Goal: Task Accomplishment & Management: Use online tool/utility

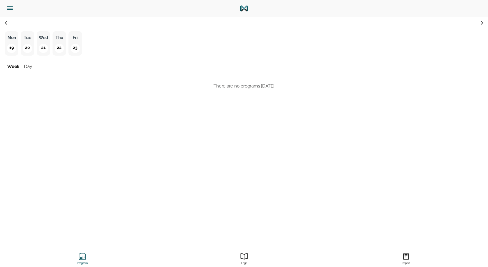
click at [9, 9] on icon "Menu" at bounding box center [10, 8] width 8 height 8
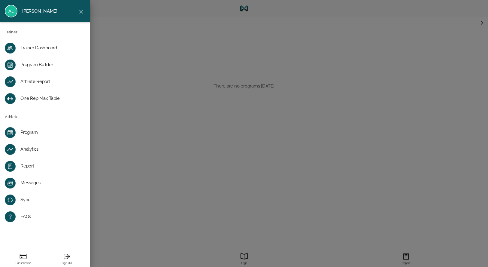
click at [29, 62] on div "Program Builder" at bounding box center [49, 65] width 59 height 6
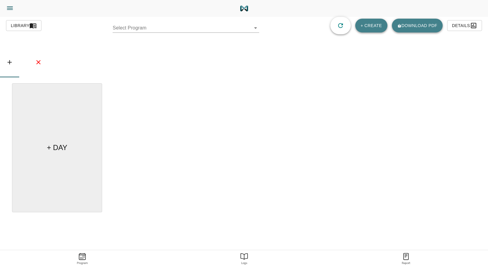
click at [146, 24] on body "[PERSON_NAME] Trainer Trainer Dashboard Program Builder Athlete Report One Rep …" at bounding box center [244, 150] width 488 height 300
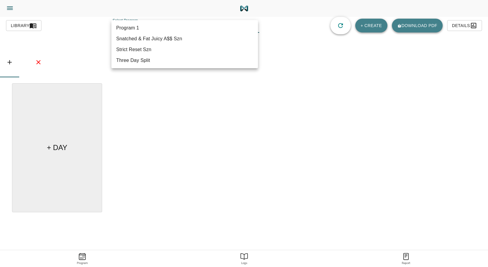
click at [162, 41] on li "Snatched & Fat Juicy A$$ Szn" at bounding box center [184, 38] width 147 height 11
type input "614"
type input "Snatched & Fat Juicy A$$ Szn"
type textarea "Progressive Overload Focus, Increase in Cardio, Mobility/Form"
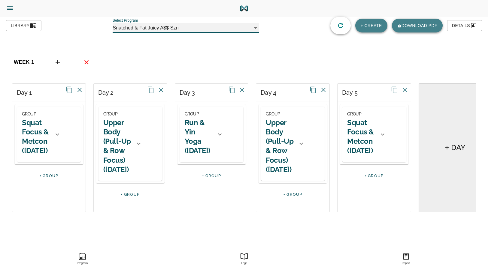
click at [287, 134] on h2 "Upper Body (Pull-Up & Row Focus) ([DATE])" at bounding box center [280, 146] width 28 height 56
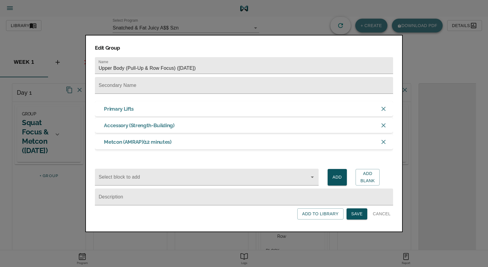
click at [125, 105] on h3 "Primary Lifts" at bounding box center [119, 108] width 30 height 7
click at [380, 213] on span "Cancel" at bounding box center [382, 214] width 18 height 8
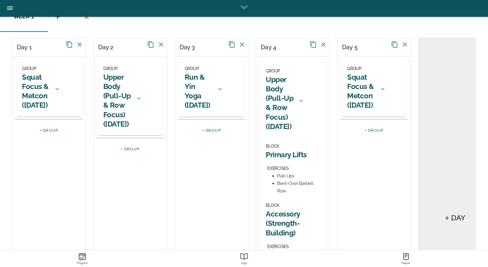
scroll to position [90, 0]
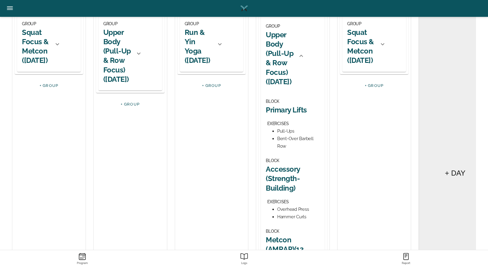
click at [284, 134] on div "Pull-Ups" at bounding box center [298, 131] width 43 height 8
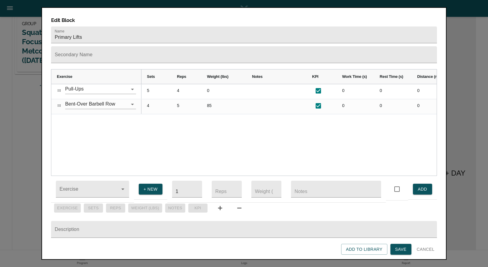
click at [424, 249] on span "Cancel" at bounding box center [426, 249] width 18 height 8
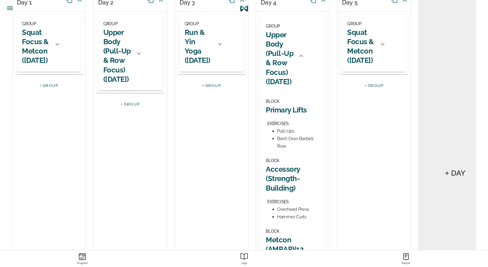
scroll to position [0, 0]
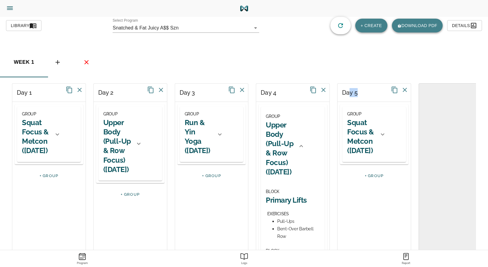
drag, startPoint x: 369, startPoint y: 93, endPoint x: 352, endPoint y: 96, distance: 16.8
click at [352, 96] on div "Day 5" at bounding box center [374, 92] width 73 height 18
click at [324, 92] on icon at bounding box center [323, 89] width 7 height 7
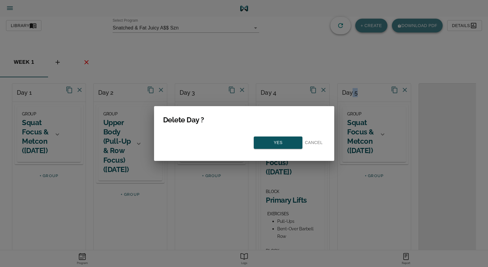
click at [282, 141] on span "Yes" at bounding box center [278, 143] width 38 height 8
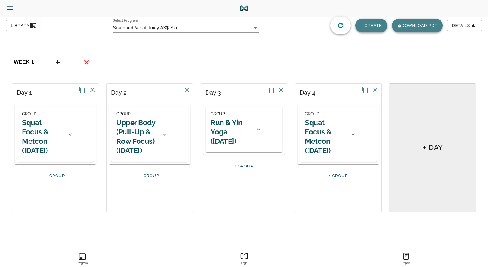
click at [376, 87] on icon at bounding box center [375, 89] width 7 height 7
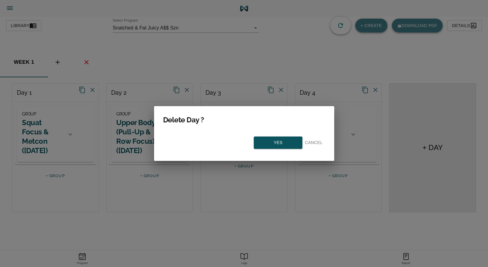
click at [276, 144] on span "Yes" at bounding box center [278, 143] width 38 height 8
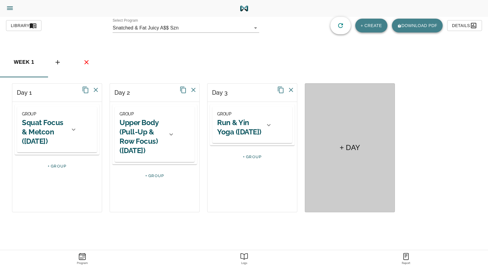
click at [341, 132] on div "+ DAY" at bounding box center [350, 147] width 90 height 129
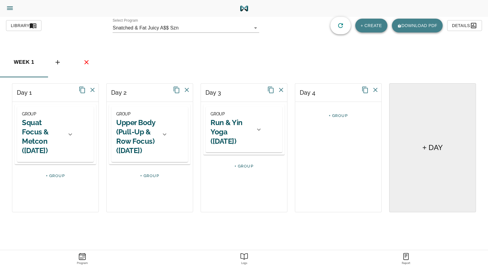
click at [341, 114] on link "+ GROUP" at bounding box center [338, 115] width 19 height 5
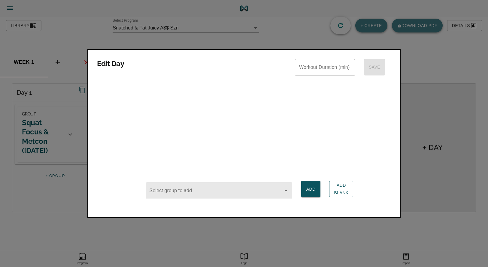
click at [339, 187] on span "Add Blank" at bounding box center [341, 188] width 14 height 15
click at [416, 173] on div at bounding box center [244, 133] width 488 height 267
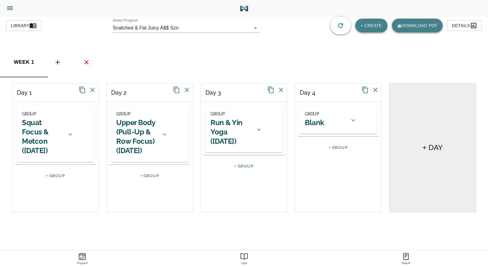
click at [318, 121] on h2 "Blank" at bounding box center [314, 122] width 19 height 9
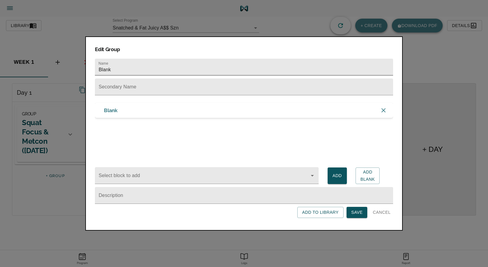
click at [132, 66] on input "Blank" at bounding box center [244, 67] width 298 height 17
type input "Glute Day"
click at [353, 213] on span "Save" at bounding box center [356, 212] width 11 height 8
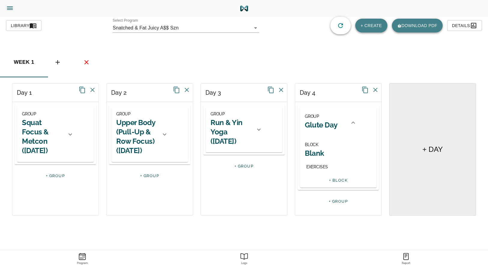
click at [312, 153] on h2 "Blank" at bounding box center [338, 152] width 67 height 9
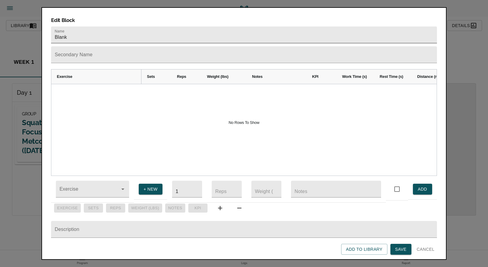
click at [82, 29] on input "Blank" at bounding box center [244, 34] width 386 height 17
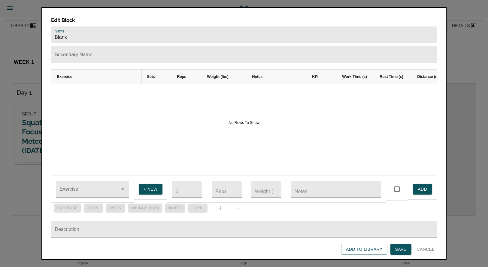
click at [82, 29] on input "Blank" at bounding box center [244, 34] width 386 height 17
type input "Primary Lifts"
click at [394, 247] on button "Save" at bounding box center [400, 249] width 21 height 11
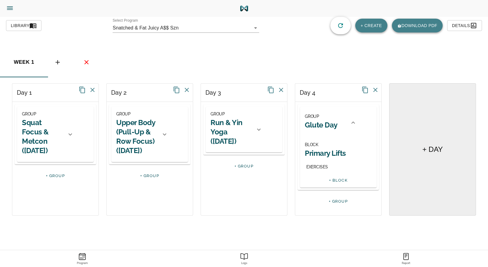
click at [320, 149] on h2 "Primary Lifts" at bounding box center [338, 152] width 67 height 9
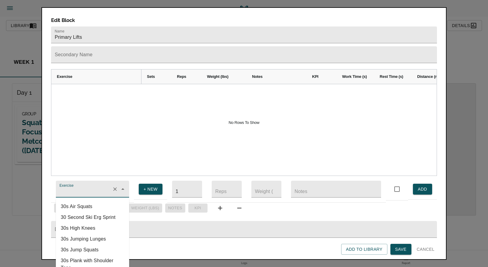
click at [87, 186] on input "Exercise" at bounding box center [83, 191] width 51 height 11
click at [78, 202] on li "Back Squats" at bounding box center [92, 206] width 73 height 11
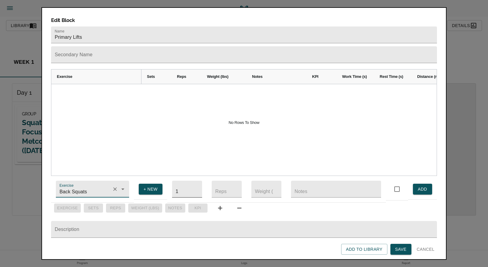
type input "Back Squats"
click at [184, 184] on input "1" at bounding box center [187, 188] width 30 height 17
type input "5"
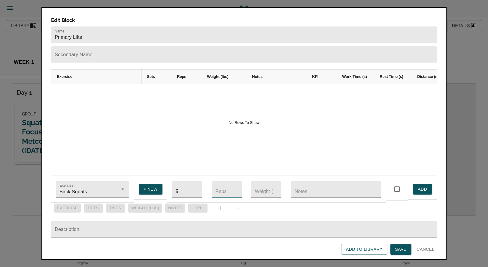
click at [226, 183] on input "number" at bounding box center [227, 188] width 30 height 17
type input "5"
click at [258, 186] on input "number" at bounding box center [266, 188] width 30 height 17
type input "135"
click at [424, 185] on span "ADD" at bounding box center [423, 189] width 10 height 8
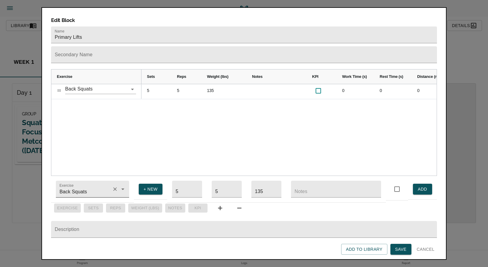
click at [96, 188] on input "Back Squats" at bounding box center [83, 191] width 51 height 11
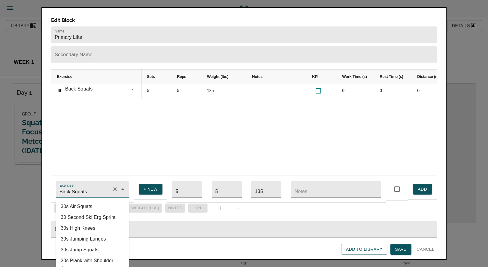
click at [96, 188] on input "Back Squats" at bounding box center [83, 191] width 51 height 11
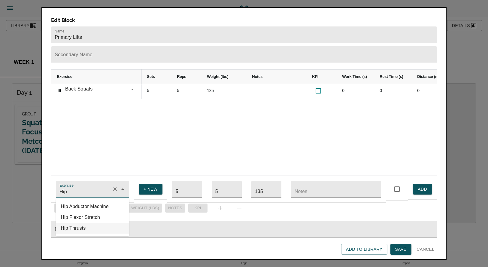
click at [83, 226] on li "Hip Thrusts" at bounding box center [92, 228] width 73 height 11
type input "Hip Thrusts"
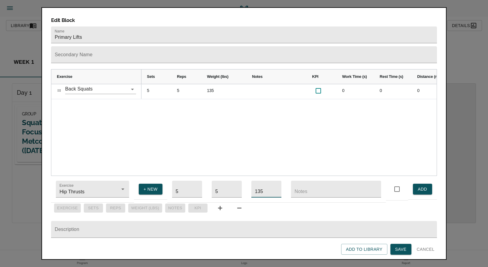
click at [262, 186] on input "135" at bounding box center [266, 188] width 30 height 17
click at [265, 186] on input "135" at bounding box center [266, 188] width 30 height 17
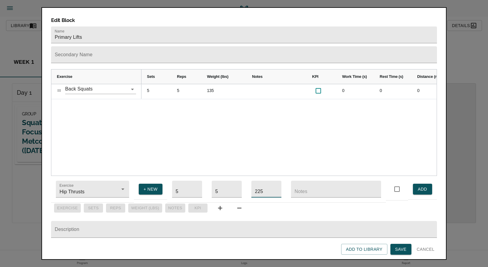
type input "225"
click at [399, 248] on span "Save" at bounding box center [400, 249] width 11 height 8
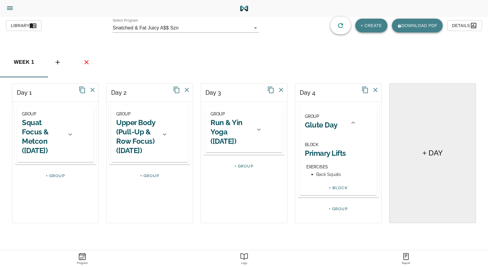
click at [332, 155] on h2 "Primary Lifts" at bounding box center [338, 152] width 67 height 9
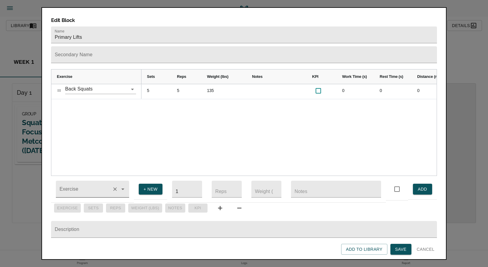
click at [81, 186] on input "Exercise" at bounding box center [83, 191] width 51 height 11
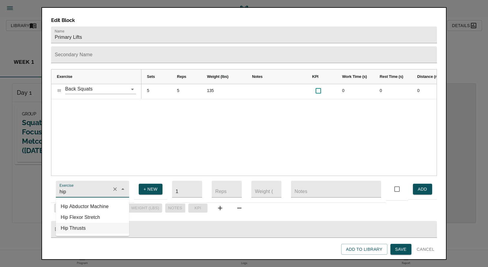
click at [86, 223] on li "Hip Thrusts" at bounding box center [92, 228] width 73 height 11
type input "Hip Thrusts"
click at [183, 186] on input "1" at bounding box center [187, 188] width 30 height 17
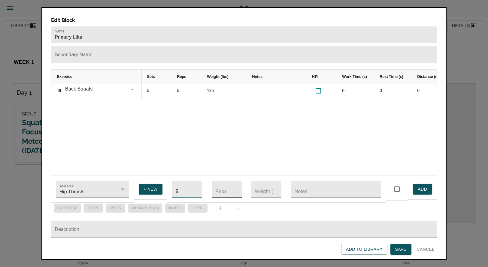
type input "5"
click at [232, 186] on input "number" at bounding box center [227, 188] width 30 height 17
type input "5"
click at [268, 187] on input "number" at bounding box center [266, 188] width 30 height 17
type input "235"
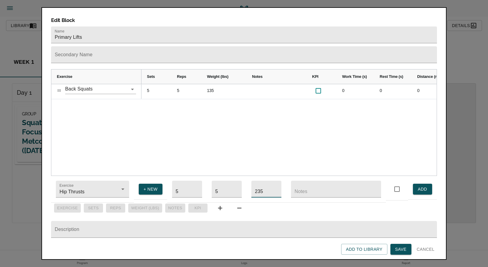
click at [417, 186] on button "ADD" at bounding box center [422, 188] width 19 height 11
click at [401, 248] on span "Save" at bounding box center [400, 249] width 11 height 8
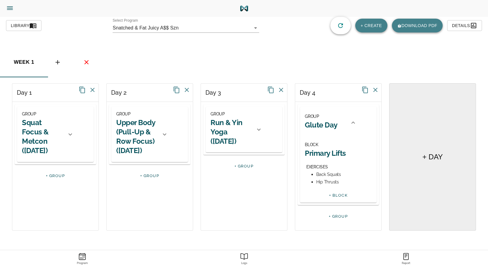
click at [61, 138] on h2 "Squat Focus & Metcon ([DATE])" at bounding box center [42, 137] width 41 height 38
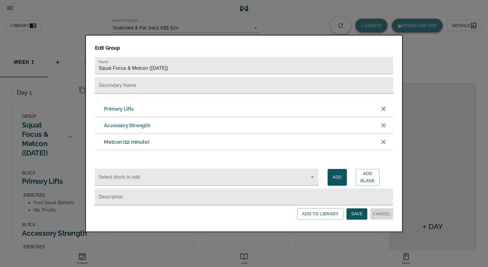
click at [385, 216] on span "Cancel" at bounding box center [382, 214] width 18 height 8
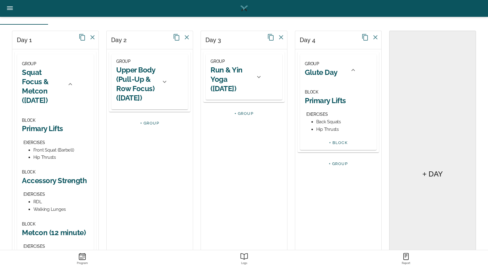
scroll to position [60, 0]
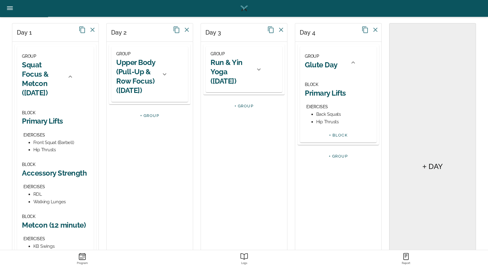
click at [139, 85] on h2 "Upper Body (Pull-Up & Row Focus) ([DATE])" at bounding box center [136, 77] width 41 height 38
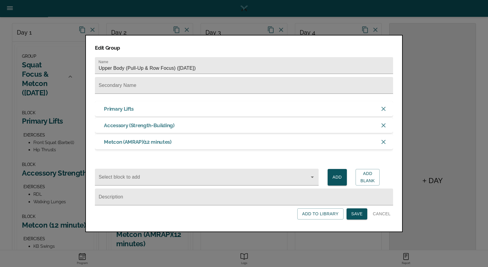
click at [388, 213] on span "Cancel" at bounding box center [382, 214] width 18 height 8
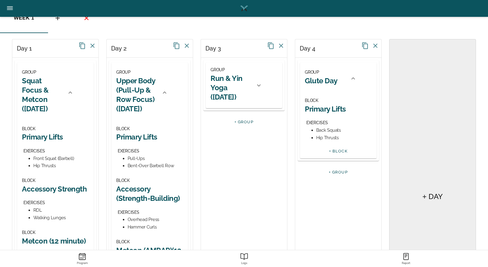
scroll to position [30, 0]
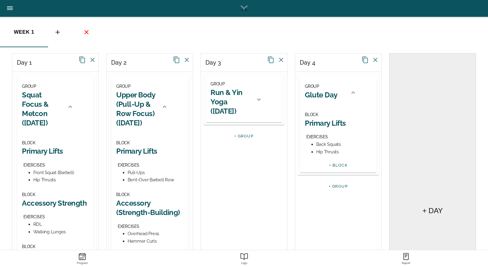
click at [329, 150] on div "Hip Thrusts" at bounding box center [344, 152] width 56 height 8
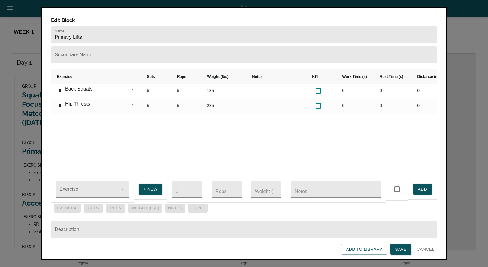
click at [419, 244] on button "Cancel" at bounding box center [425, 249] width 23 height 11
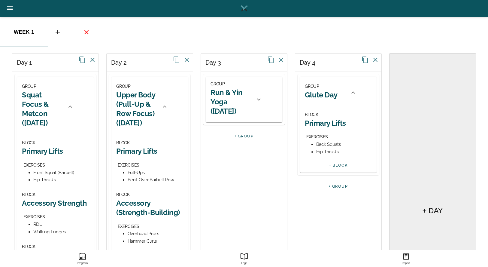
click at [339, 164] on link "+ BLOCK" at bounding box center [338, 165] width 18 height 5
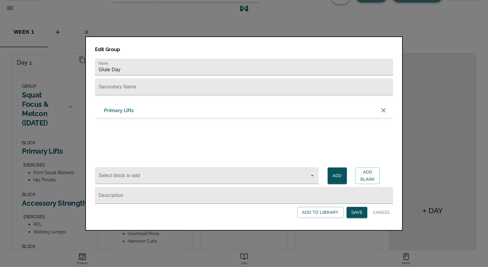
scroll to position [0, 0]
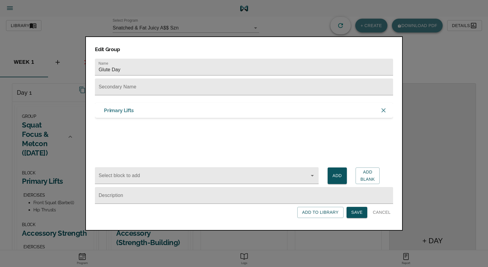
click at [381, 208] on span "Cancel" at bounding box center [382, 212] width 18 height 8
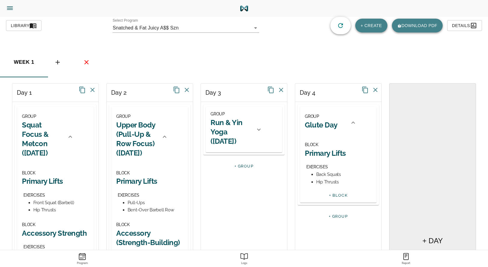
click at [326, 169] on div "EXERCISES" at bounding box center [338, 167] width 65 height 8
click at [318, 120] on h2 "Glute Day" at bounding box center [321, 124] width 33 height 9
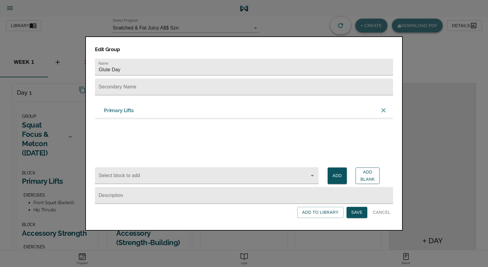
click at [366, 173] on span "Add Blank" at bounding box center [367, 175] width 14 height 15
click at [367, 176] on span "Add Blank" at bounding box center [367, 175] width 14 height 15
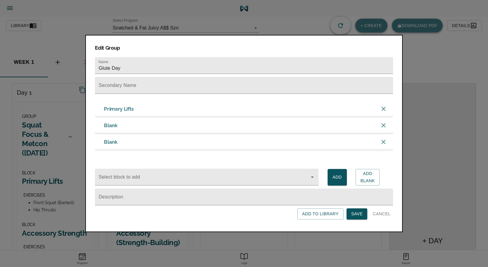
click at [358, 216] on span "Save" at bounding box center [356, 214] width 11 height 8
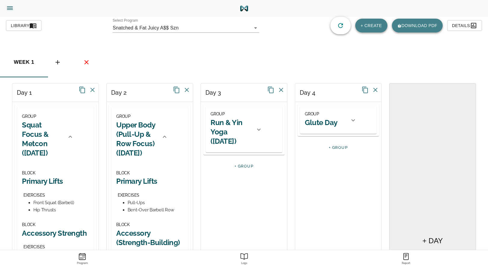
click at [322, 126] on h2 "Glute Day" at bounding box center [321, 122] width 33 height 9
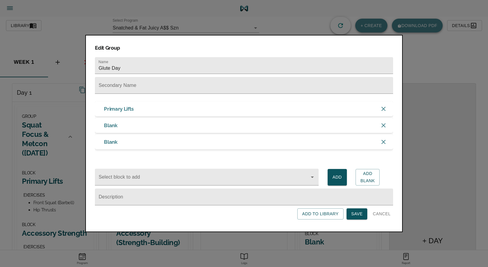
click at [125, 127] on div "Blank" at bounding box center [244, 125] width 298 height 15
click at [116, 123] on h3 "Blank" at bounding box center [110, 125] width 13 height 7
click at [379, 213] on span "Cancel" at bounding box center [382, 214] width 18 height 8
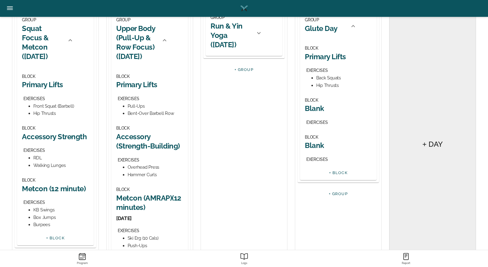
scroll to position [36, 0]
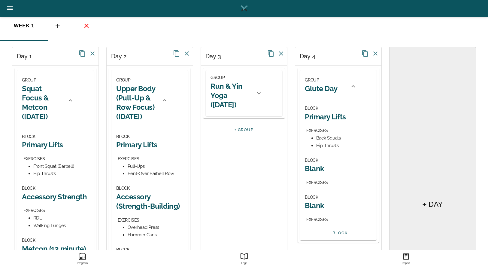
click at [204, 81] on div "GROUP Run & Yin Yoga ([DATE]) BLOCK Run EXERCISES BLOCK Yoga EXERCISES + BLOCK" at bounding box center [243, 93] width 81 height 50
click at [323, 168] on h2 "Blank" at bounding box center [338, 168] width 67 height 9
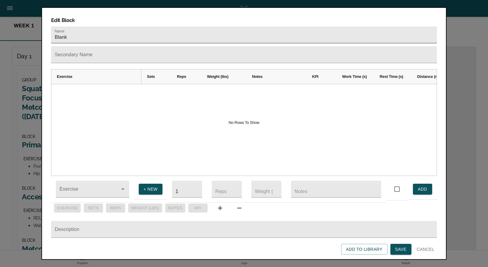
click at [83, 26] on input "Blank" at bounding box center [244, 34] width 386 height 17
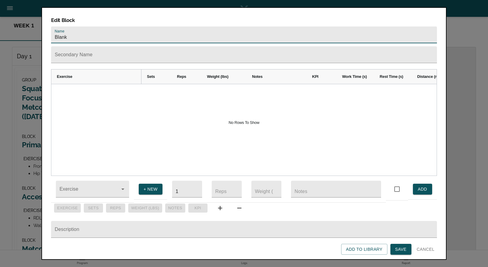
click at [83, 26] on input "Blank" at bounding box center [244, 34] width 386 height 17
click at [76, 180] on div at bounding box center [92, 188] width 73 height 17
type input "Accessory Strength"
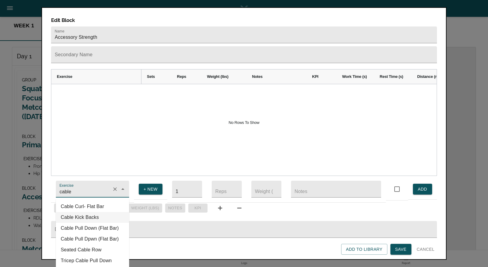
click at [87, 212] on li "Cable Kick Backs" at bounding box center [92, 217] width 73 height 11
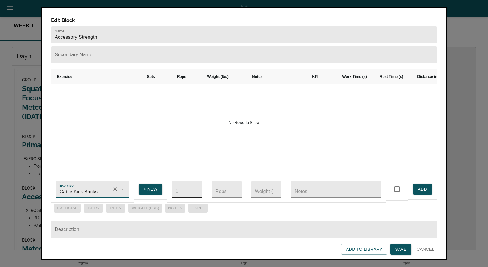
type input "Cable Kick Backs"
click at [180, 191] on input "1" at bounding box center [187, 188] width 30 height 17
type input "4"
click at [224, 183] on input "number" at bounding box center [227, 188] width 30 height 17
type input "1"
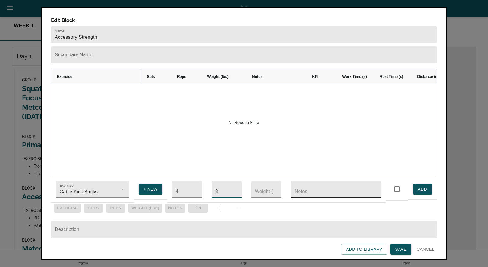
type input "8"
click at [311, 184] on input "text" at bounding box center [336, 188] width 90 height 17
type input "per leg"
click at [426, 185] on span "ADD" at bounding box center [423, 189] width 10 height 8
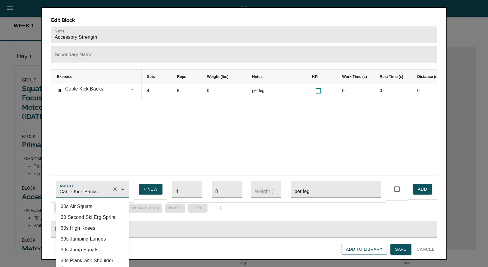
click at [69, 186] on input "Cable Kick Backs" at bounding box center [83, 191] width 51 height 11
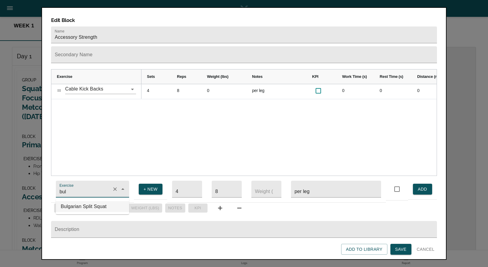
click at [86, 204] on li "Bulgarian Split Squat" at bounding box center [92, 206] width 73 height 11
type input "Bulgarian Split Squat"
click at [420, 185] on span "ADD" at bounding box center [423, 189] width 10 height 8
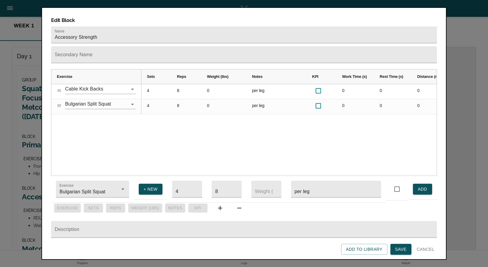
click at [402, 250] on span "Save" at bounding box center [400, 249] width 11 height 8
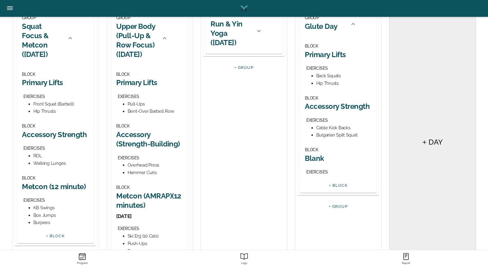
scroll to position [100, 0]
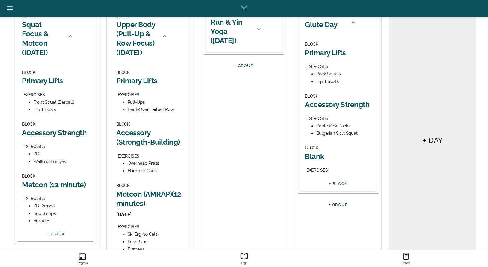
click at [316, 156] on h2 "Blank" at bounding box center [338, 156] width 67 height 9
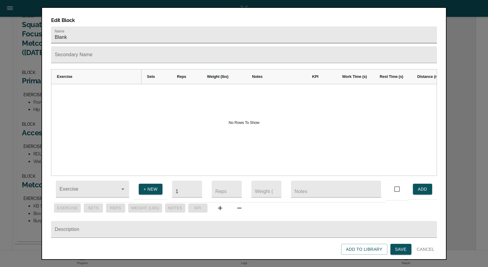
click at [110, 27] on input "Blank" at bounding box center [244, 34] width 386 height 17
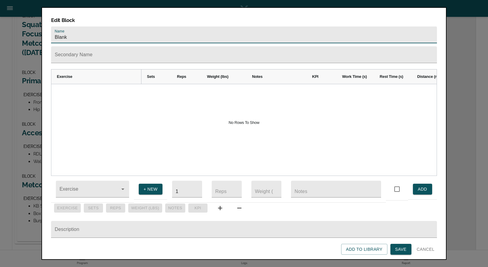
click at [110, 27] on input "Blank" at bounding box center [244, 34] width 386 height 17
click at [91, 186] on input "Exercise" at bounding box center [83, 191] width 51 height 11
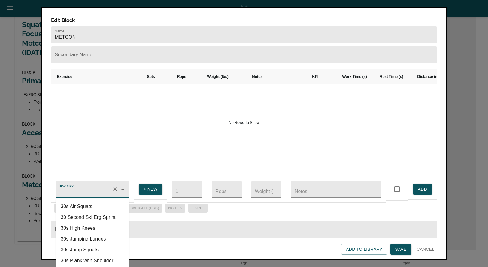
click at [99, 26] on input "METCON" at bounding box center [244, 34] width 386 height 17
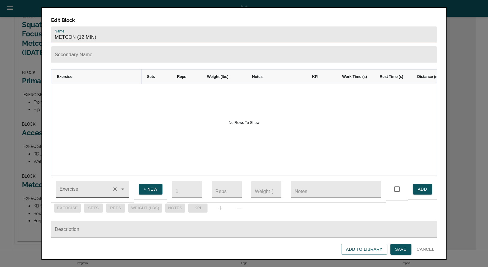
click at [80, 186] on input "Exercise" at bounding box center [83, 191] width 51 height 11
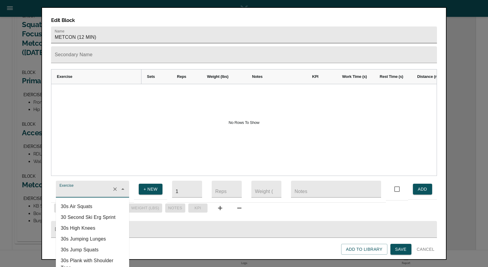
click at [74, 26] on input "METCON (12 MIN)" at bounding box center [244, 34] width 386 height 17
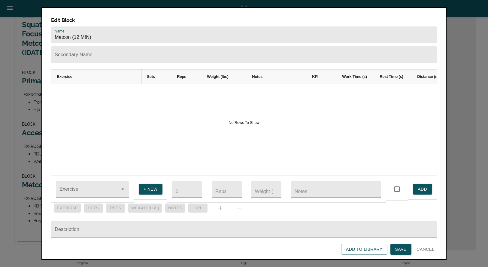
type input "Metcon (12 MIN)"
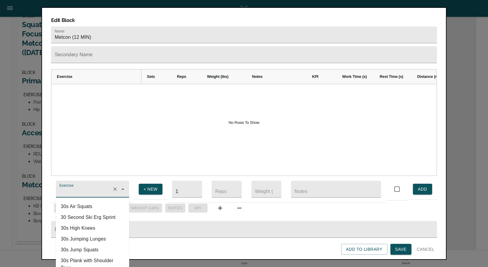
click at [79, 186] on input "Exercise" at bounding box center [83, 191] width 51 height 11
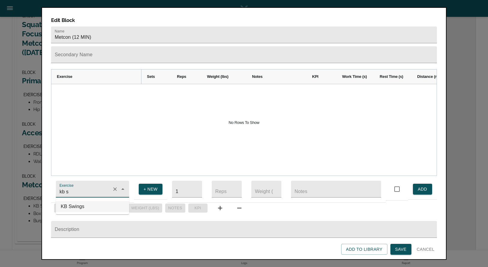
click at [79, 201] on li "KB Swings" at bounding box center [92, 206] width 73 height 11
type input "KB Swings"
click at [182, 182] on input "1" at bounding box center [187, 188] width 30 height 17
type input "4"
click at [223, 180] on input "number" at bounding box center [227, 188] width 30 height 17
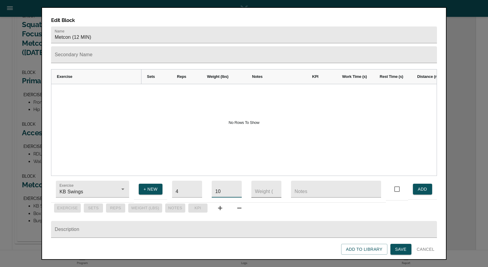
type input "10"
click at [259, 184] on input "number" at bounding box center [266, 188] width 30 height 17
click at [413, 183] on button "ADD" at bounding box center [422, 188] width 19 height 11
click at [91, 190] on input "KB Swings" at bounding box center [83, 191] width 51 height 11
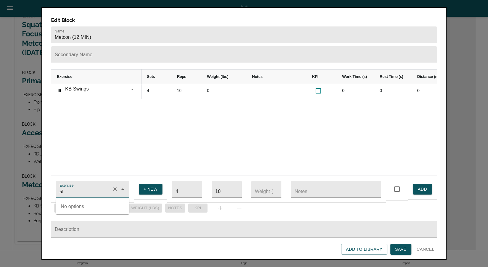
type input "a"
click at [144, 183] on button "+ NEW" at bounding box center [151, 188] width 24 height 11
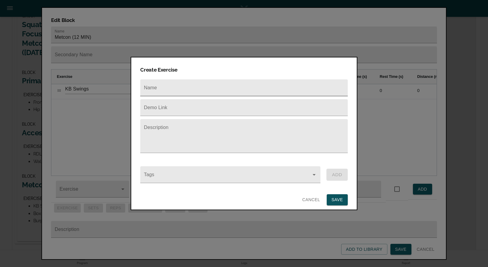
click at [183, 83] on input "text" at bounding box center [243, 87] width 207 height 17
type input "Alternating Reverse Lunges"
click at [342, 196] on span "SAVE" at bounding box center [337, 200] width 11 height 8
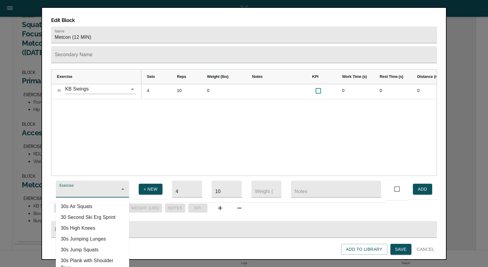
click at [83, 186] on input "Exercise" at bounding box center [83, 191] width 51 height 11
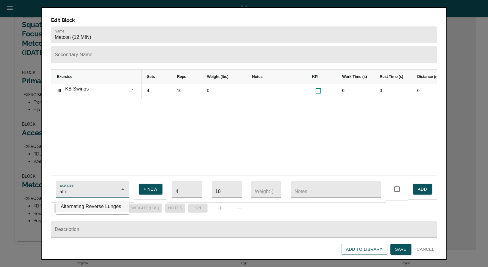
click at [75, 206] on li "Alternating Reverse Lunges" at bounding box center [92, 206] width 73 height 11
type input "Alternating Reverse Lunges"
click at [227, 189] on input "10" at bounding box center [227, 188] width 30 height 17
type input "12"
click at [422, 189] on button "ADD" at bounding box center [422, 188] width 19 height 11
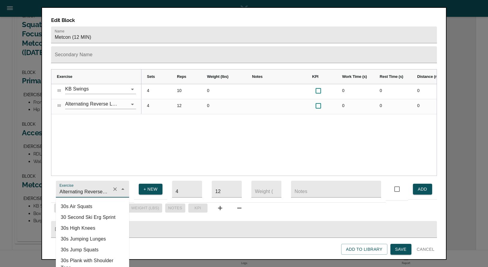
click at [97, 186] on input "Alternating Reverse Lunges" at bounding box center [83, 191] width 51 height 11
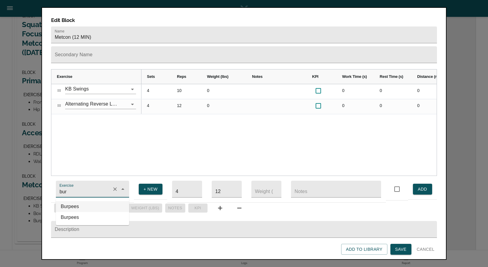
click at [93, 204] on li "Burpees" at bounding box center [92, 206] width 73 height 11
type input "Burpees"
click at [225, 184] on input "12" at bounding box center [227, 188] width 30 height 17
type input "1"
type input "8"
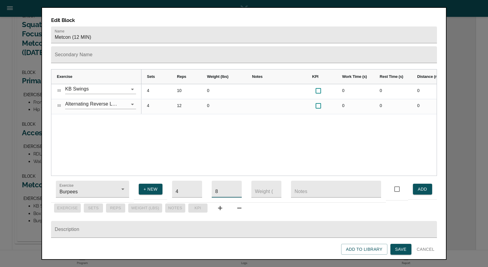
click at [422, 185] on span "ADD" at bounding box center [423, 189] width 10 height 8
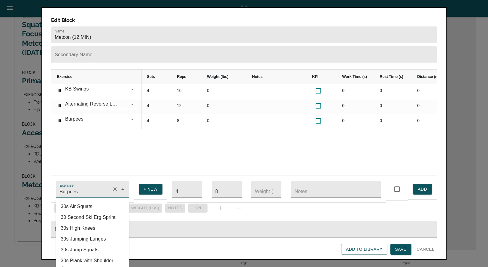
click at [83, 186] on input "Burpees" at bounding box center [83, 191] width 51 height 11
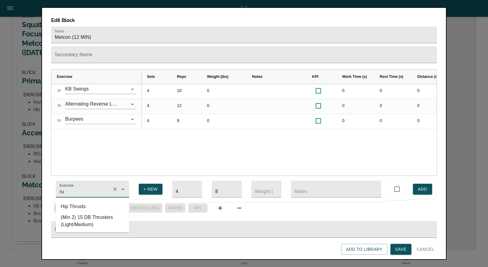
type input "r"
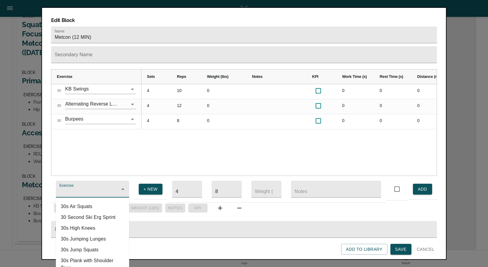
click at [153, 185] on span "+ NEW" at bounding box center [151, 189] width 14 height 8
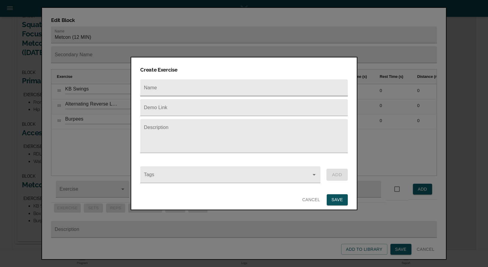
click at [163, 86] on input "text" at bounding box center [243, 87] width 207 height 17
type input "Russian Twists"
click at [332, 196] on span "SAVE" at bounding box center [337, 200] width 11 height 8
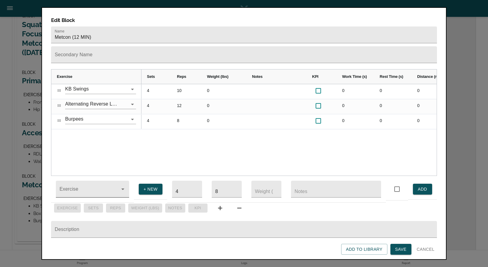
click at [72, 181] on div at bounding box center [92, 188] width 73 height 17
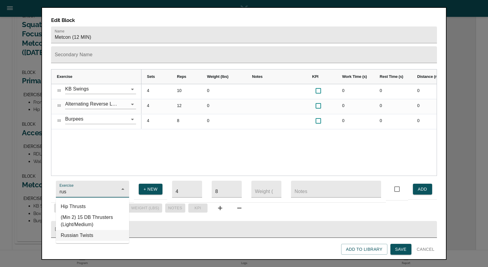
click at [88, 230] on li "Russian Twists" at bounding box center [92, 235] width 73 height 11
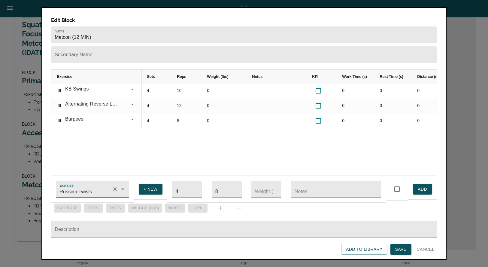
type input "Russian Twists"
click at [220, 185] on input "8" at bounding box center [227, 188] width 30 height 17
type input "12"
click at [416, 186] on button "ADD" at bounding box center [422, 188] width 19 height 11
click at [400, 247] on span "Save" at bounding box center [400, 249] width 11 height 8
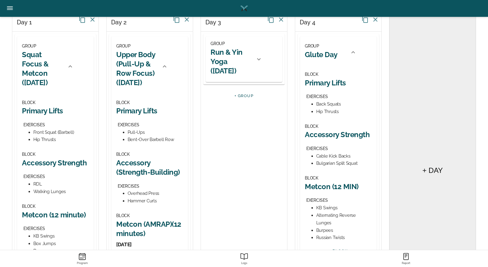
scroll to position [130, 0]
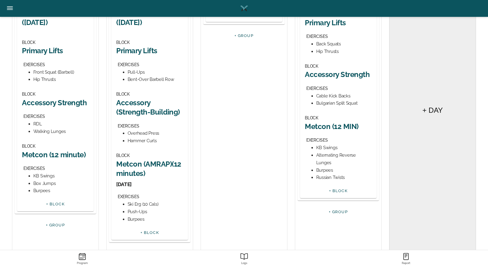
click at [136, 165] on h2 "Metcon (AMRAP)(12 minutes)" at bounding box center [149, 168] width 67 height 19
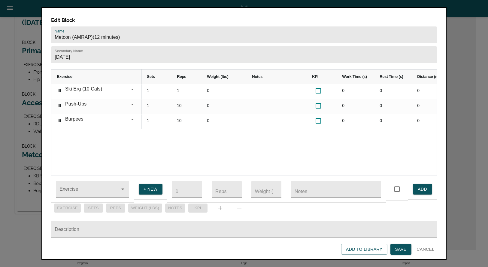
drag, startPoint x: 127, startPoint y: 26, endPoint x: 75, endPoint y: 28, distance: 51.4
click at [75, 28] on input "Metcon (AMRAP)(12 minutes)" at bounding box center [244, 34] width 386 height 17
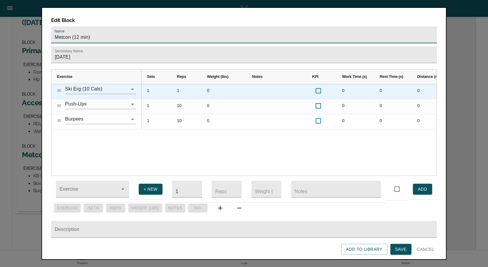
type input "Metcon (12 min)"
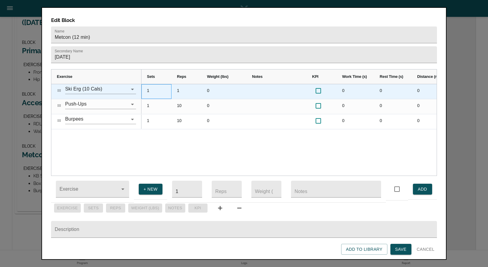
click at [152, 84] on div "1" at bounding box center [156, 91] width 30 height 15
click at [145, 84] on div "1" at bounding box center [156, 91] width 30 height 15
click at [154, 84] on div "1" at bounding box center [156, 91] width 30 height 15
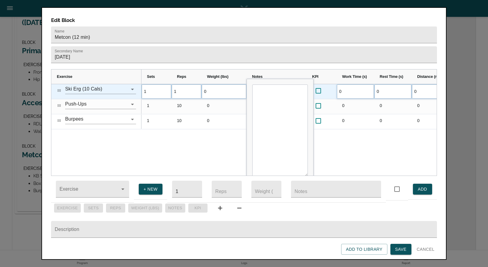
scroll to position [0, 0]
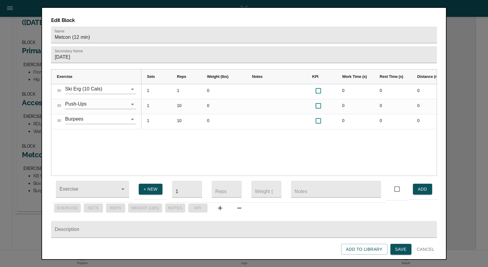
click at [202, 126] on div "1 1 0 0 0 0 0 0 1 10 0 0 0 0 0 0 1 10 0 0 0 0 0 0" at bounding box center [288, 129] width 295 height 91
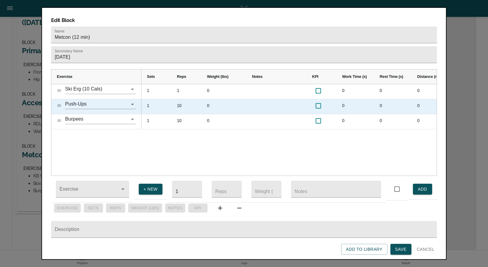
click at [155, 99] on div "1" at bounding box center [156, 106] width 30 height 15
click at [153, 99] on div "1" at bounding box center [156, 106] width 30 height 15
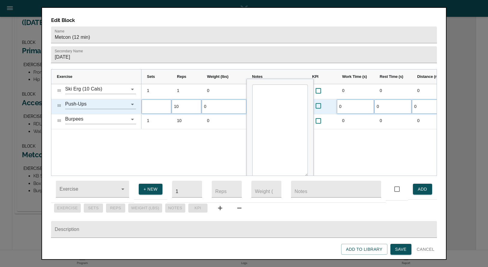
type input "4"
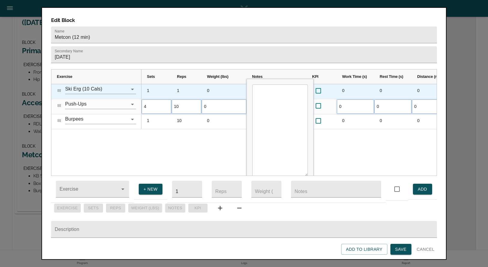
click at [153, 84] on div "1" at bounding box center [156, 91] width 30 height 15
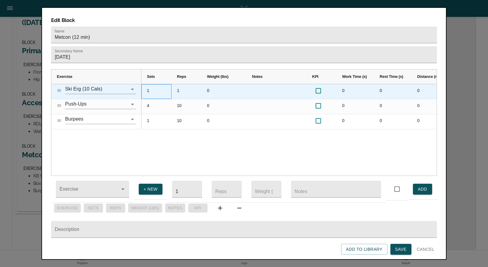
click at [153, 84] on div "1" at bounding box center [156, 91] width 30 height 15
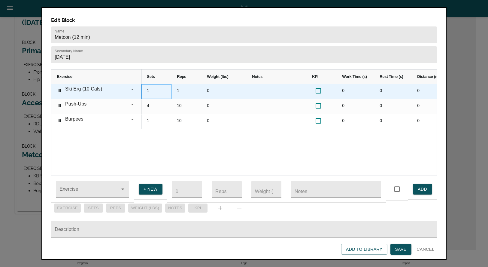
click at [150, 84] on div "1" at bounding box center [156, 91] width 30 height 15
click at [149, 84] on div "1" at bounding box center [156, 91] width 30 height 15
click at [148, 84] on div "1" at bounding box center [156, 91] width 30 height 15
click at [149, 84] on div "1" at bounding box center [156, 91] width 30 height 15
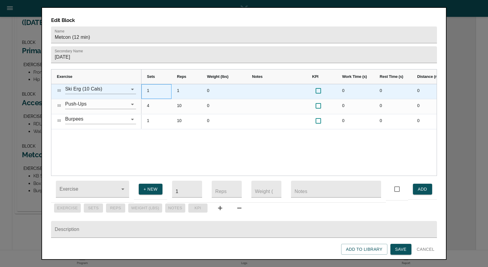
click at [149, 84] on div "1" at bounding box center [156, 91] width 30 height 15
click at [150, 84] on div "1" at bounding box center [156, 91] width 30 height 15
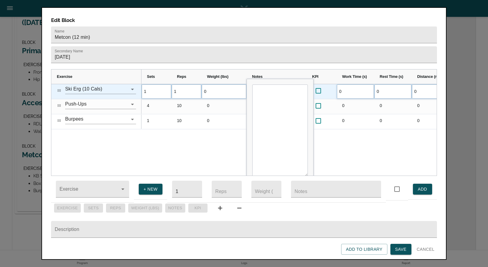
type input "4"
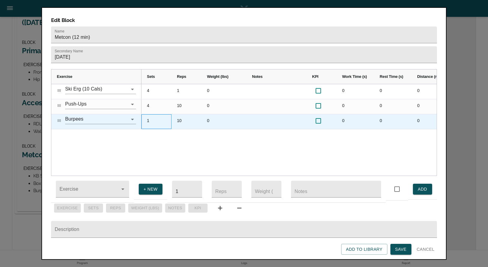
click at [149, 114] on div "1" at bounding box center [156, 121] width 30 height 15
click at [148, 114] on div "1" at bounding box center [156, 121] width 30 height 15
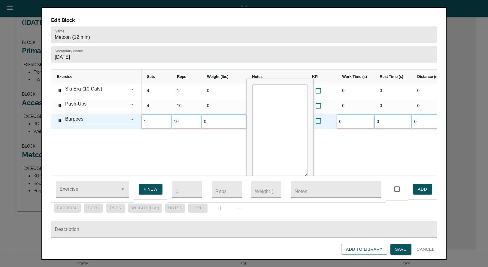
type input "4"
click at [143, 129] on div "4 1 0 0 0 0 0 0 4 10 0 0 0 0 0 0 4 10 0 0 0 0 0 0" at bounding box center [288, 129] width 295 height 91
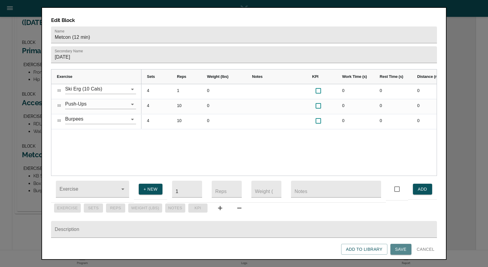
click at [397, 246] on span "Save" at bounding box center [400, 249] width 11 height 8
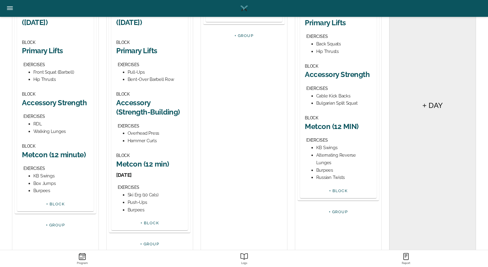
scroll to position [126, 0]
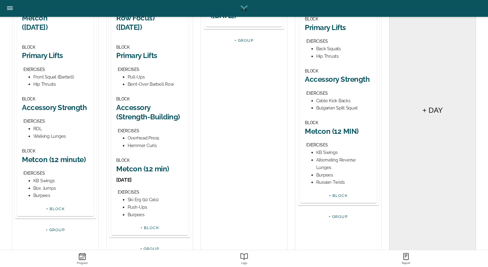
click at [43, 184] on div "Box Jumps" at bounding box center [61, 188] width 56 height 8
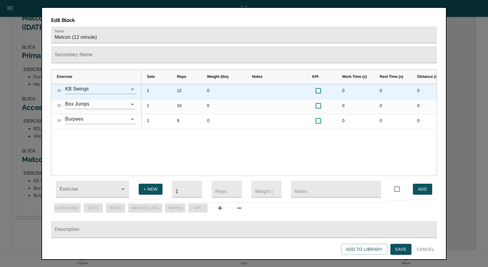
click at [149, 84] on div "1" at bounding box center [156, 91] width 30 height 15
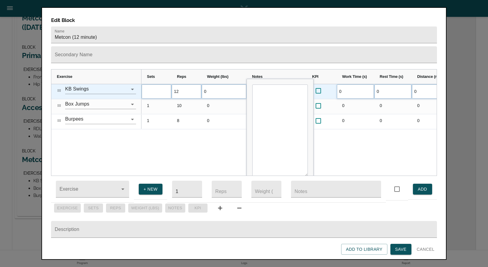
type input "4"
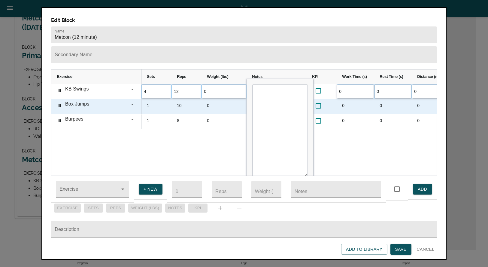
click at [150, 99] on div "1" at bounding box center [156, 106] width 30 height 15
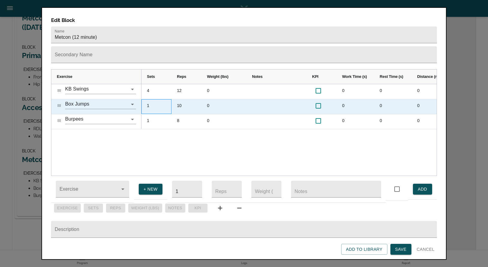
click at [150, 99] on div "1" at bounding box center [156, 106] width 30 height 15
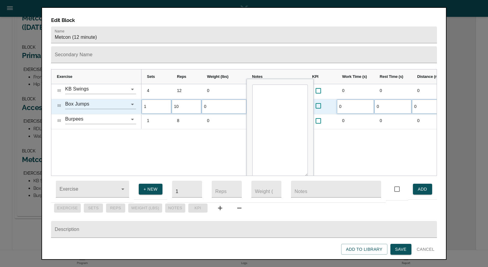
type input "4"
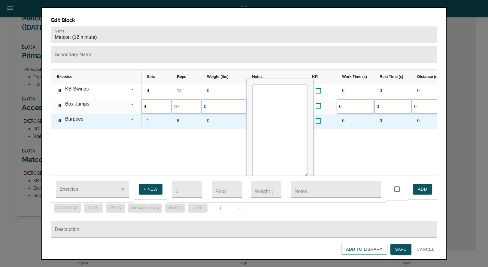
click at [158, 117] on div "1" at bounding box center [156, 121] width 30 height 15
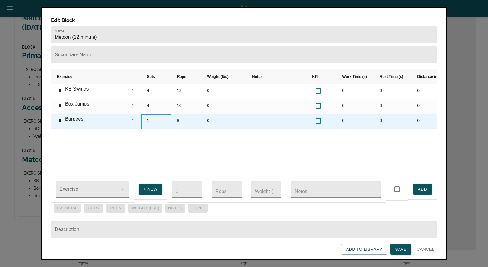
click at [152, 114] on div "1" at bounding box center [156, 121] width 30 height 15
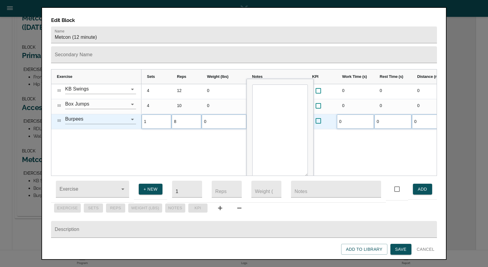
type input "4"
click at [180, 127] on div "4 12 0 0 0 0 0 0 4 10 0 0 0 0 0 0 4 8 0 0 0 0 0 0" at bounding box center [288, 129] width 295 height 91
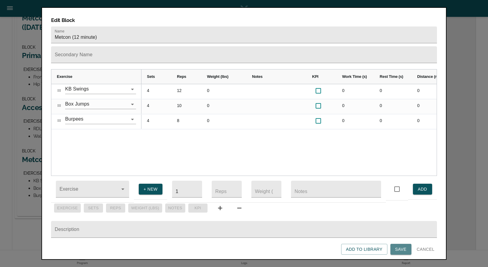
click at [404, 253] on button "Save" at bounding box center [400, 249] width 21 height 11
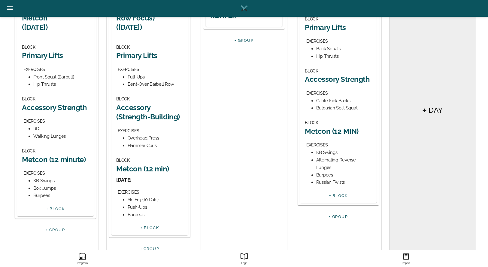
scroll to position [35, 0]
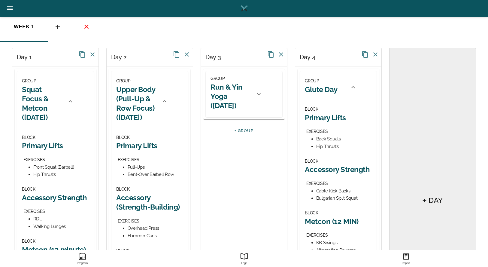
click at [244, 94] on h2 "Run & Yin Yoga ([DATE])" at bounding box center [230, 96] width 41 height 28
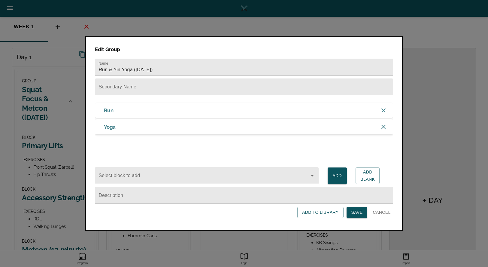
click at [167, 107] on div "Run" at bounding box center [244, 110] width 298 height 15
click at [162, 109] on div "Run" at bounding box center [244, 110] width 298 height 15
click at [383, 213] on span "Cancel" at bounding box center [382, 212] width 18 height 8
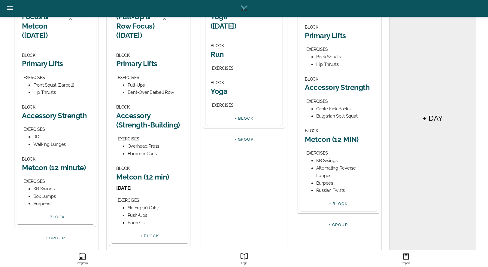
scroll to position [89, 0]
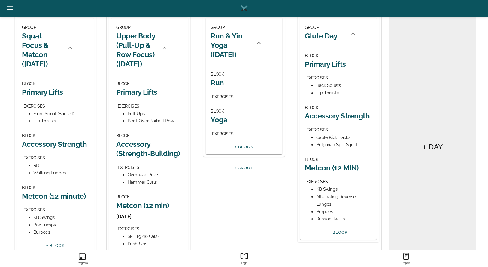
click at [222, 87] on h2 "Run" at bounding box center [243, 82] width 67 height 9
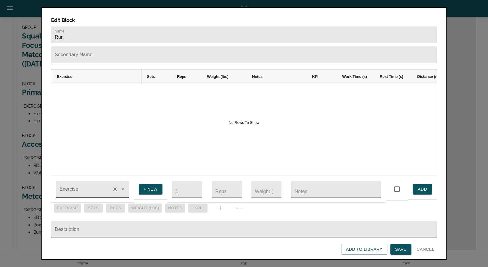
click at [92, 188] on input "Exercise" at bounding box center [83, 191] width 51 height 11
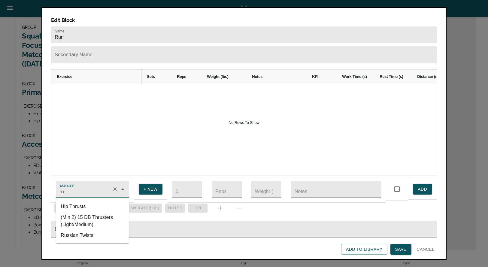
type input "r"
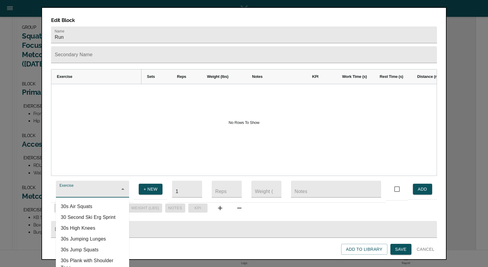
click at [149, 185] on span "+ NEW" at bounding box center [151, 189] width 14 height 8
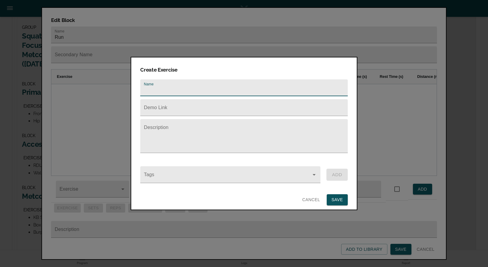
click at [155, 84] on input "text" at bounding box center [243, 87] width 207 height 17
type input "4 Mile Run"
click at [162, 122] on div at bounding box center [243, 136] width 207 height 34
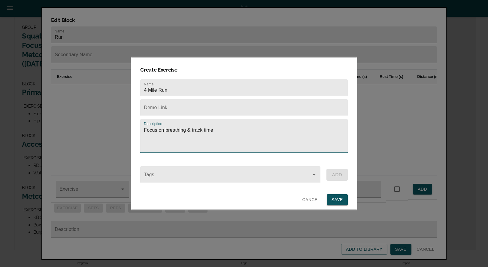
type textarea "Focus on breathing & track time"
click at [340, 196] on span "SAVE" at bounding box center [337, 200] width 11 height 8
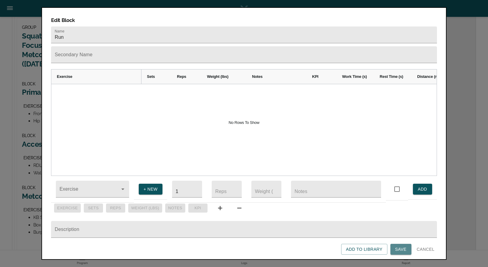
click at [397, 247] on span "Save" at bounding box center [400, 249] width 11 height 8
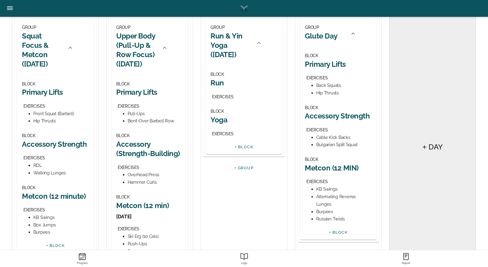
click at [220, 84] on h2 "Run" at bounding box center [243, 82] width 67 height 9
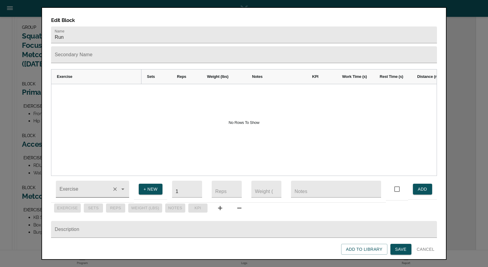
click at [85, 188] on input "Exercise" at bounding box center [83, 191] width 51 height 11
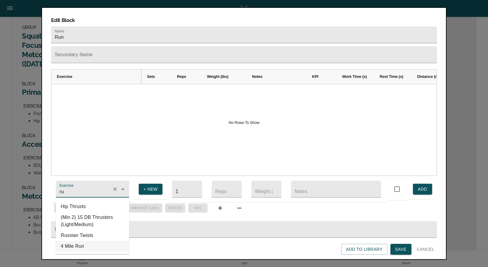
click at [88, 241] on li "4 Mile Run" at bounding box center [92, 246] width 73 height 11
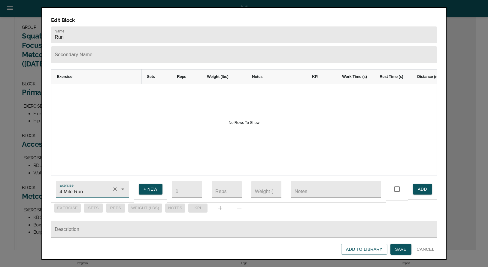
type input "4 Mile Run"
click at [428, 183] on button "ADD" at bounding box center [422, 188] width 19 height 11
click at [400, 250] on span "Save" at bounding box center [400, 249] width 11 height 8
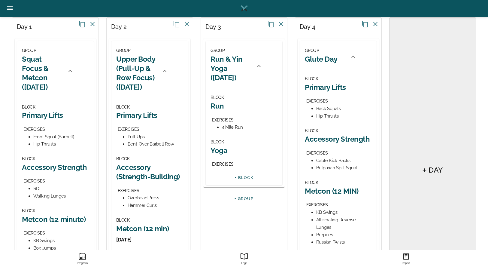
scroll to position [29, 0]
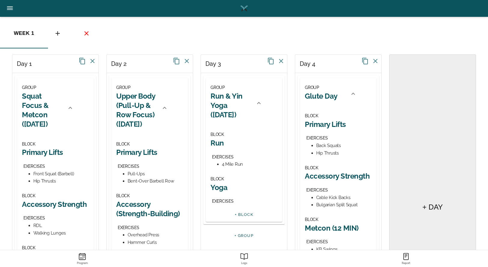
click at [220, 188] on h2 "Yoga" at bounding box center [243, 187] width 67 height 9
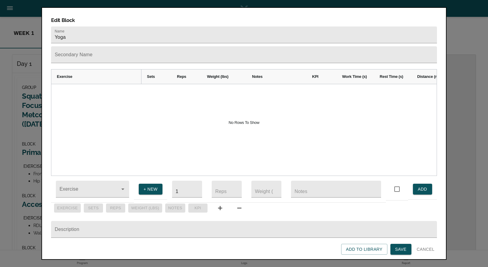
click at [425, 250] on span "Cancel" at bounding box center [426, 249] width 18 height 8
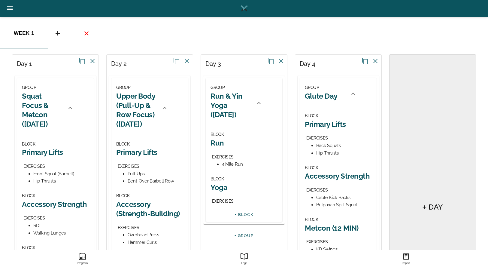
scroll to position [149, 0]
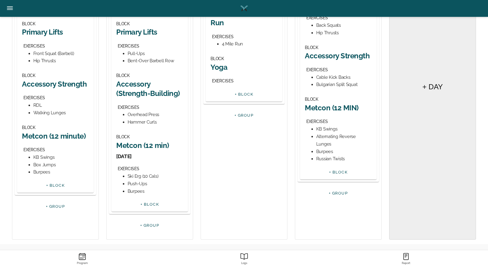
click at [231, 49] on div "BLOCK Run EXERCISES 4 Mile Run" at bounding box center [244, 30] width 77 height 44
click at [232, 47] on div "4 Mile Run" at bounding box center [250, 44] width 56 height 8
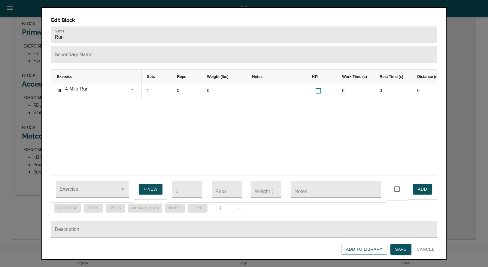
click at [232, 47] on input "text" at bounding box center [244, 54] width 386 height 17
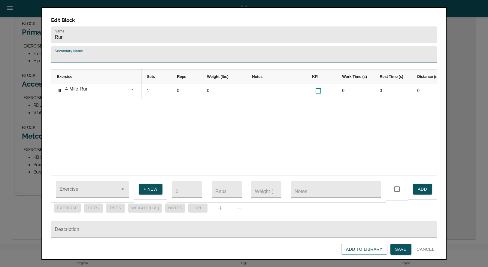
click at [82, 27] on input "Run" at bounding box center [244, 34] width 386 height 17
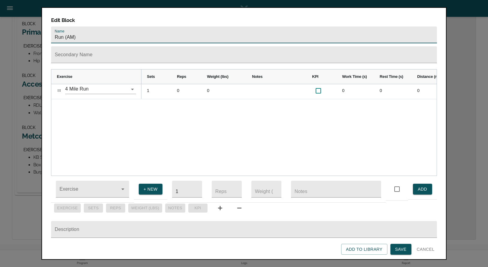
type input "Run (AM)"
click at [397, 249] on span "Save" at bounding box center [400, 249] width 11 height 8
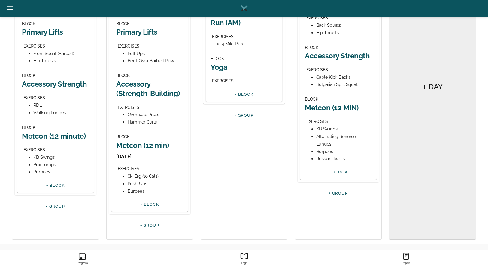
scroll to position [89, 0]
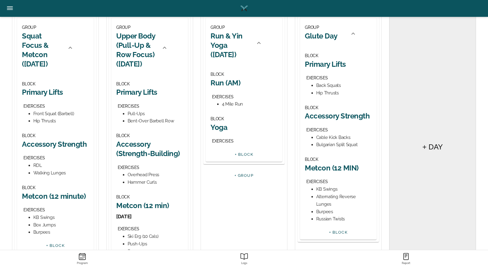
click at [224, 128] on h2 "Yoga" at bounding box center [243, 127] width 67 height 9
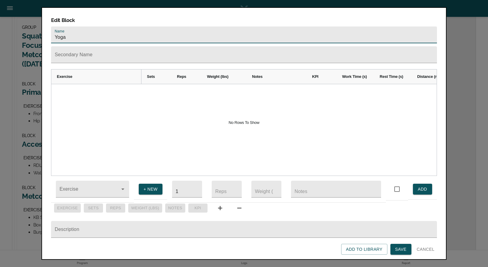
click at [82, 27] on input "Yoga" at bounding box center [244, 34] width 386 height 17
type input "Yoga (PM)"
click at [77, 186] on input "Exercise" at bounding box center [83, 191] width 51 height 11
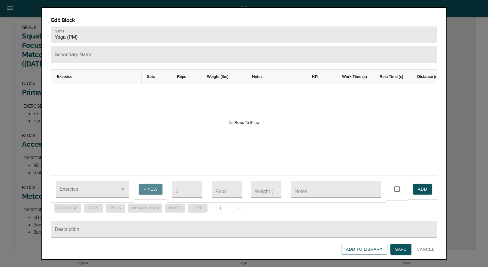
click at [147, 185] on span "+ NEW" at bounding box center [151, 189] width 14 height 8
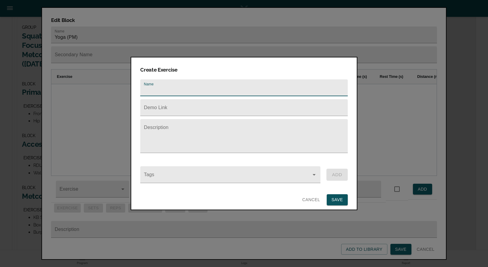
click at [161, 83] on input "text" at bounding box center [243, 87] width 207 height 17
type input "Yin Yoga- Power of"
click at [305, 196] on span "Cancel" at bounding box center [311, 200] width 18 height 8
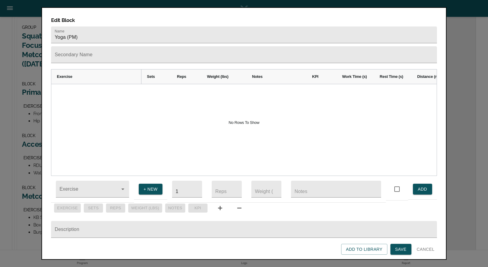
click at [400, 247] on span "Save" at bounding box center [400, 249] width 11 height 8
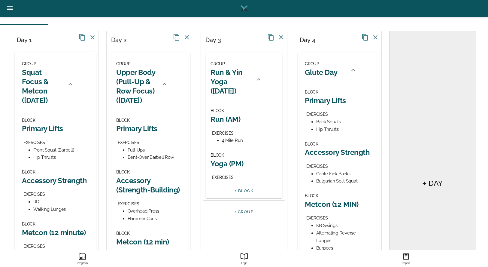
scroll to position [60, 0]
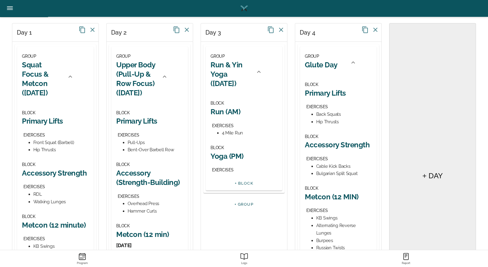
click at [328, 63] on h2 "Glute Day" at bounding box center [321, 64] width 33 height 9
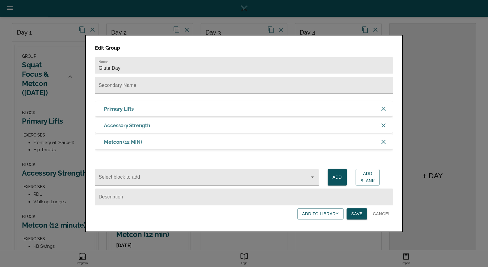
click at [138, 65] on input "Glute Day" at bounding box center [244, 65] width 298 height 17
type input "Glute Day ([DATE])"
click at [359, 217] on span "Save" at bounding box center [356, 214] width 11 height 8
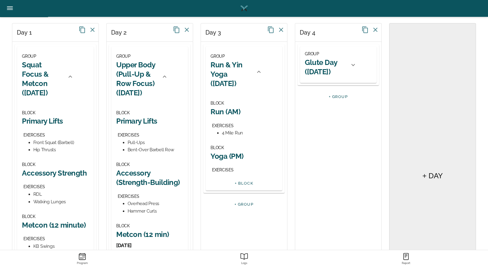
click at [333, 66] on h2 "Glute Day ([DATE])" at bounding box center [325, 67] width 41 height 19
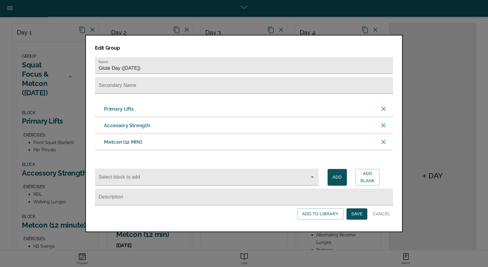
click at [383, 217] on span "Cancel" at bounding box center [382, 214] width 18 height 8
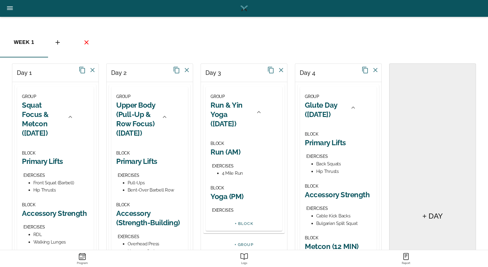
scroll to position [30, 0]
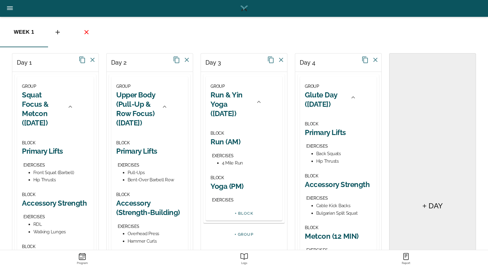
click at [235, 116] on h2 "Run & Yin Yoga ([DATE])" at bounding box center [230, 104] width 41 height 28
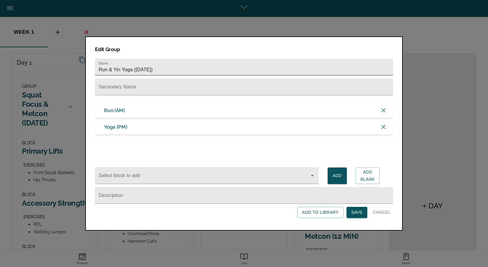
click at [168, 70] on input "Run & Yin Yoga ([DATE])" at bounding box center [244, 67] width 298 height 17
type input "Run & Yin Yoga ([DATE] or [DATE])"
click at [356, 211] on span "Save" at bounding box center [356, 212] width 11 height 8
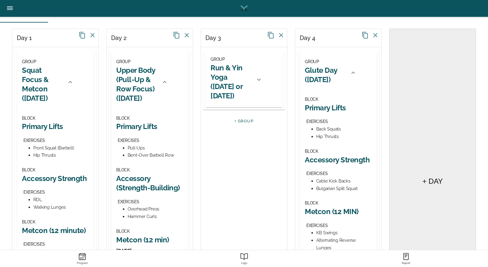
scroll to position [29, 0]
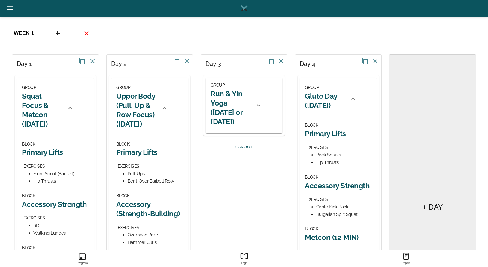
click at [236, 124] on h2 "Run & Yin Yoga ([DATE] or [DATE])" at bounding box center [230, 108] width 41 height 38
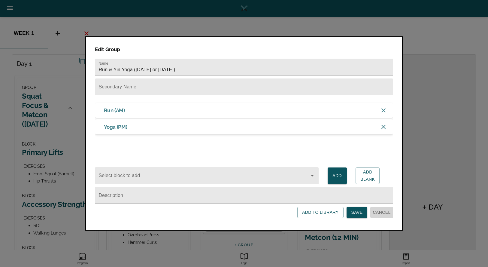
click at [383, 209] on span "Cancel" at bounding box center [382, 212] width 18 height 8
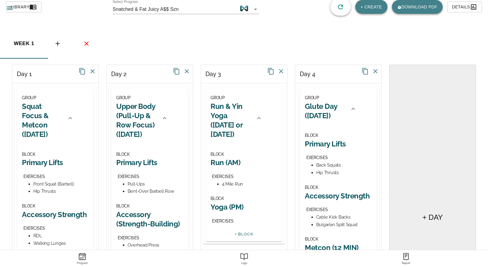
scroll to position [30, 0]
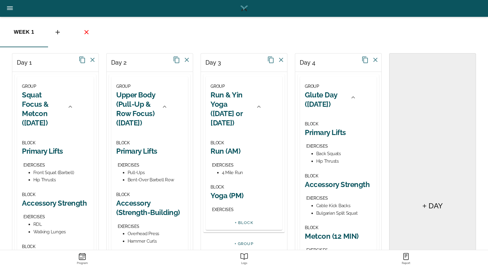
click at [235, 196] on h2 "Yoga (PM)" at bounding box center [243, 195] width 67 height 9
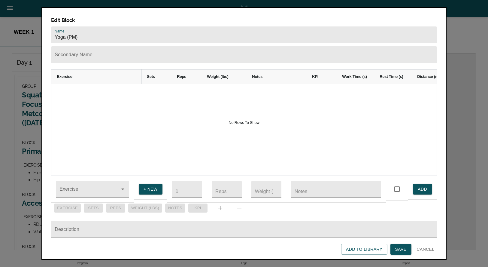
click at [79, 28] on input "Yoga (PM)" at bounding box center [244, 34] width 386 height 17
type input "Yoga"
click at [407, 249] on button "Save" at bounding box center [400, 249] width 21 height 11
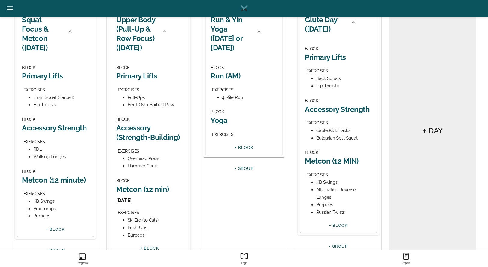
scroll to position [59, 0]
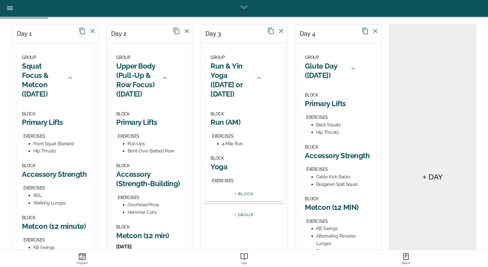
click at [241, 129] on div "BLOCK Run (AM) EXERCISES 4 Mile Run" at bounding box center [243, 128] width 67 height 37
click at [224, 124] on h2 "Run (AM)" at bounding box center [243, 121] width 67 height 9
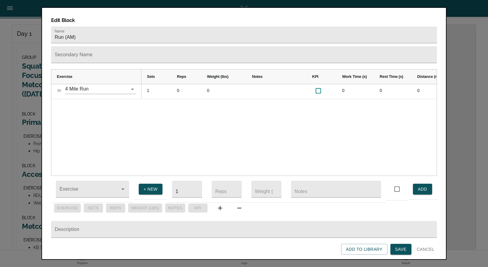
click at [224, 124] on div "1 0 0 0 0 0 0 0" at bounding box center [288, 129] width 295 height 91
click at [113, 26] on input "Run (AM)" at bounding box center [244, 34] width 386 height 17
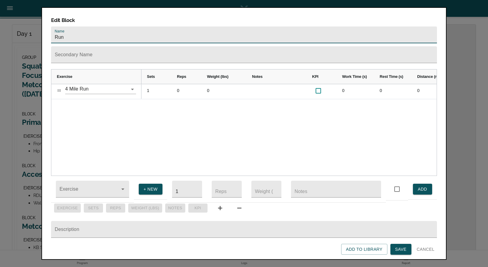
type input "Run"
click at [396, 252] on span "Save" at bounding box center [400, 249] width 11 height 8
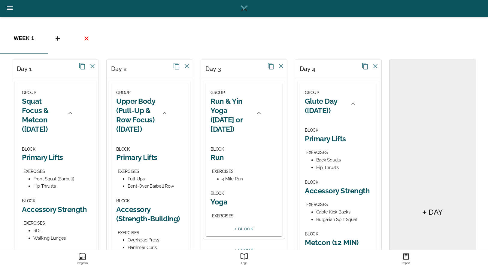
scroll to position [60, 0]
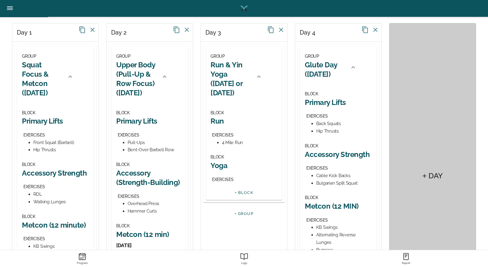
click at [425, 170] on div "+ DAY" at bounding box center [432, 175] width 25 height 14
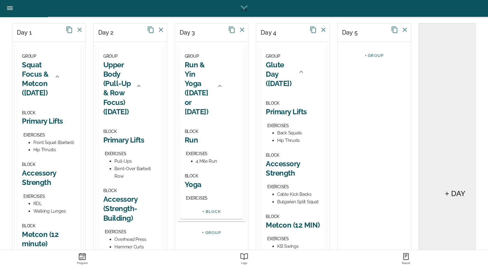
click at [376, 54] on link "+ GROUP" at bounding box center [374, 55] width 19 height 5
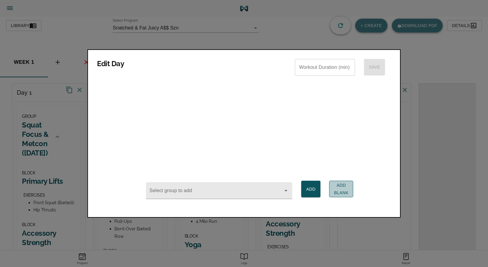
click at [345, 185] on span "Add Blank" at bounding box center [341, 188] width 14 height 15
click at [147, 94] on div "Blank" at bounding box center [244, 93] width 294 height 15
click at [426, 190] on div at bounding box center [244, 133] width 488 height 267
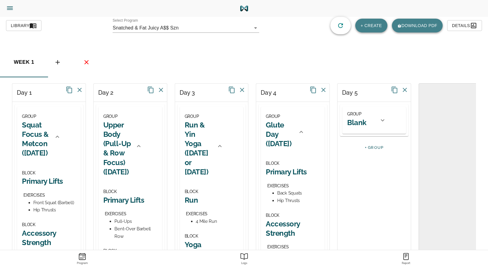
click at [365, 120] on h2 "Blank" at bounding box center [356, 122] width 19 height 9
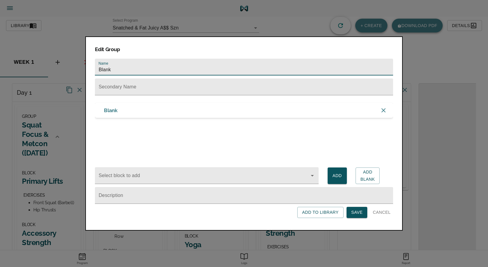
click at [160, 67] on input "Blank" at bounding box center [244, 67] width 298 height 17
type input "Back Day ([DATE])"
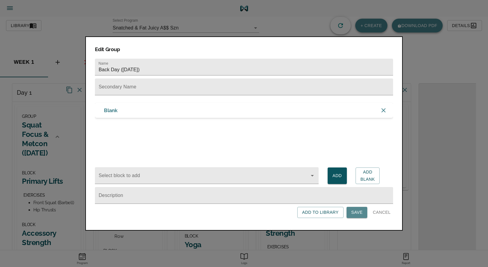
click at [353, 216] on span "Save" at bounding box center [356, 212] width 11 height 8
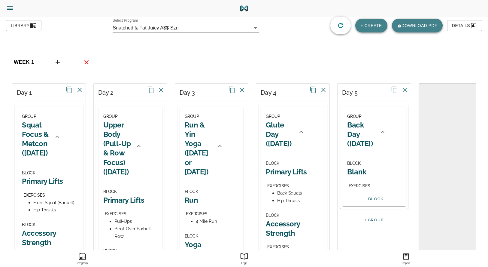
click at [36, 141] on h2 "Squat Focus & Metcon ([DATE])" at bounding box center [36, 139] width 28 height 38
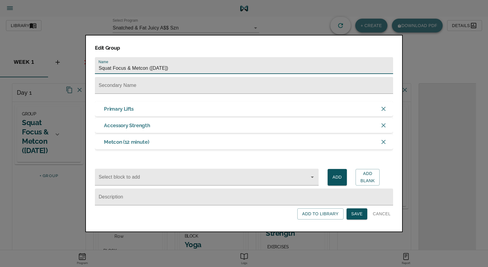
drag, startPoint x: 150, startPoint y: 65, endPoint x: 114, endPoint y: 63, distance: 35.5
click at [114, 63] on input "Squat Focus & Metcon ([DATE])" at bounding box center [244, 65] width 298 height 17
type input "Leg Day 1 ([DATE])"
click at [356, 216] on span "Save" at bounding box center [356, 214] width 11 height 8
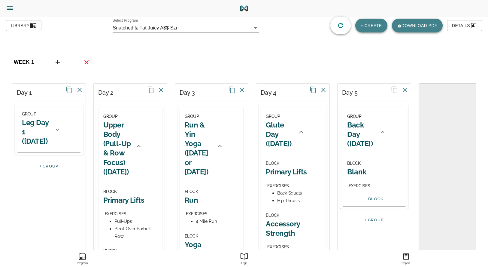
click at [43, 140] on h2 "Leg Day 1 ([DATE])" at bounding box center [36, 132] width 28 height 28
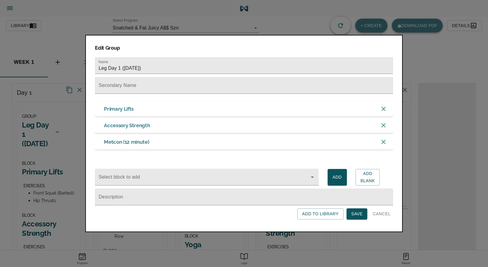
click at [386, 214] on span "Cancel" at bounding box center [382, 214] width 18 height 8
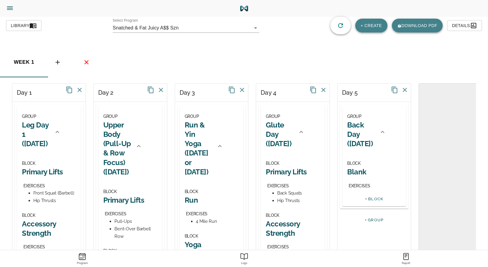
click at [118, 138] on h2 "Upper Body (Pull-Up & Row Focus) ([DATE])" at bounding box center [117, 148] width 28 height 56
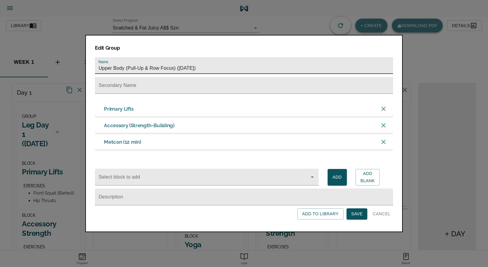
drag, startPoint x: 175, startPoint y: 65, endPoint x: 126, endPoint y: 64, distance: 49.3
click at [126, 64] on input "Upper Body (Pull-Up & Row Focus) ([DATE])" at bounding box center [244, 65] width 298 height 17
type input "Upper Body ([DATE])"
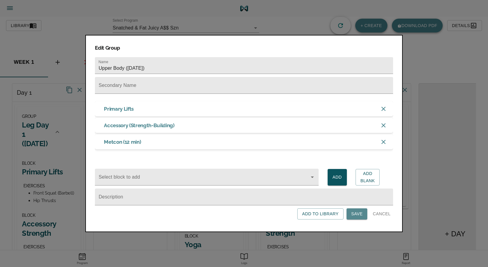
click at [354, 211] on button "Save" at bounding box center [357, 213] width 21 height 11
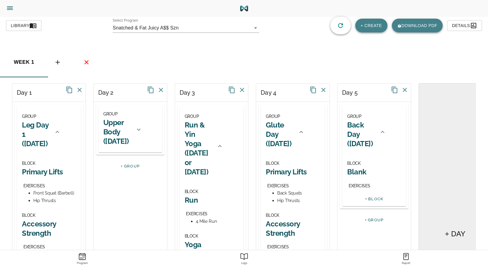
scroll to position [30, 0]
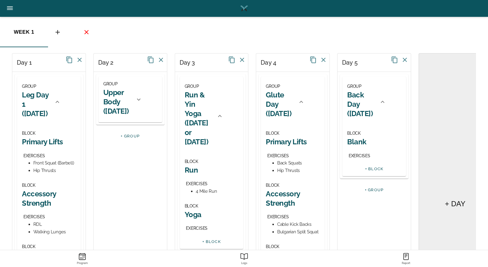
click at [284, 97] on h2 "Glute Day ([DATE])" at bounding box center [280, 104] width 28 height 28
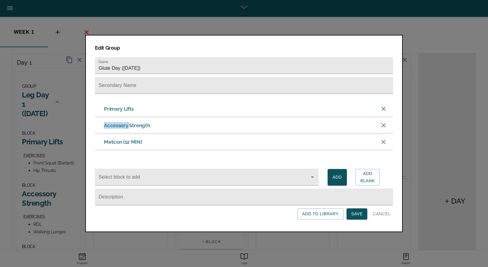
click at [284, 97] on div "Primary Lifts Accessory Strength Metcon (12 MIN)" at bounding box center [244, 125] width 298 height 63
drag, startPoint x: 113, startPoint y: 65, endPoint x: 95, endPoint y: 66, distance: 17.4
click at [95, 66] on input "Glute Day ([DATE])" at bounding box center [244, 65] width 298 height 17
type input "Leg Day 2 ([DATE])"
click at [356, 216] on span "Save" at bounding box center [356, 214] width 11 height 8
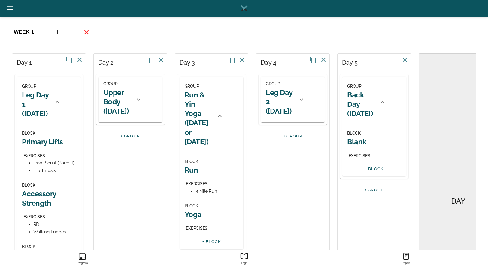
click at [357, 129] on div "BLOCK Blank EXERCISES" at bounding box center [374, 144] width 54 height 30
click at [359, 137] on h2 "Blank" at bounding box center [374, 141] width 54 height 9
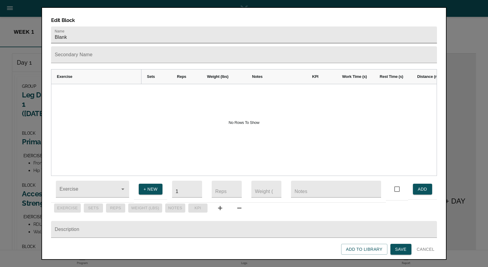
click at [88, 29] on input "Blank" at bounding box center [244, 34] width 386 height 17
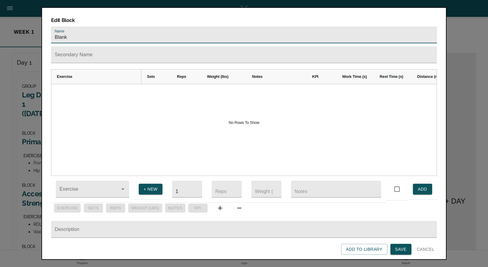
click at [88, 29] on input "Blank" at bounding box center [244, 34] width 386 height 17
type input "Primary Lifts"
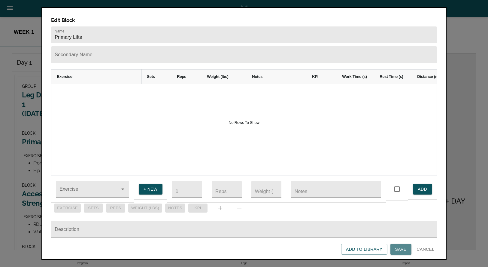
click at [403, 247] on span "Save" at bounding box center [400, 249] width 11 height 8
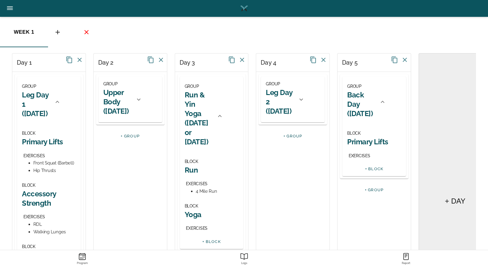
click at [375, 165] on div "+ BLOCK" at bounding box center [374, 170] width 64 height 12
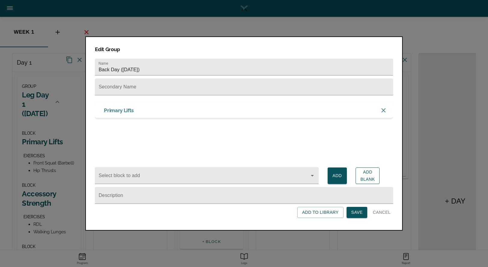
click at [371, 174] on span "Add Blank" at bounding box center [367, 175] width 14 height 15
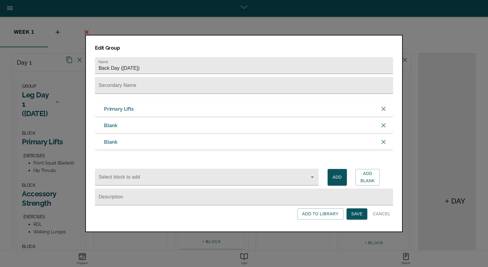
click at [382, 215] on span "Cancel" at bounding box center [382, 214] width 18 height 8
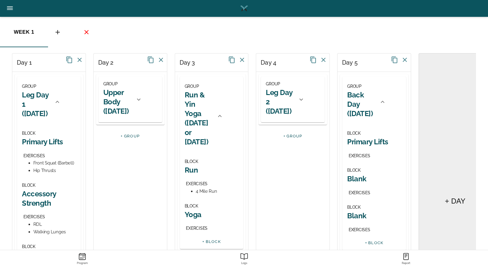
click at [360, 174] on h2 "Blank" at bounding box center [374, 178] width 54 height 9
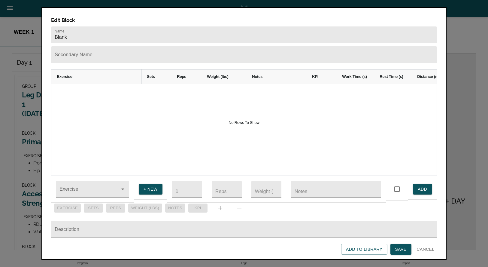
click at [78, 26] on input "Blank" at bounding box center [244, 34] width 386 height 17
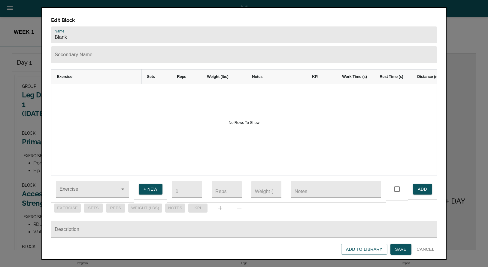
click at [78, 26] on input "Blank" at bounding box center [244, 34] width 386 height 17
type input "Accessory Strength"
click at [401, 249] on span "Save" at bounding box center [400, 249] width 11 height 8
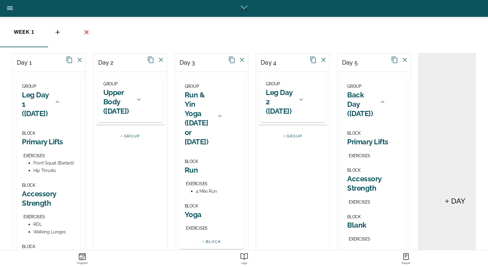
scroll to position [60, 0]
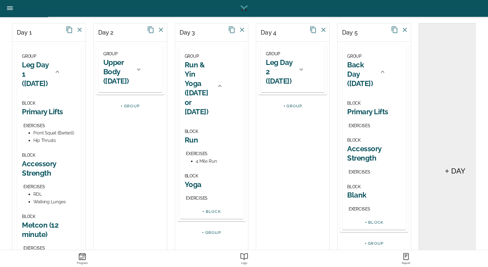
click at [354, 190] on h2 "Blank" at bounding box center [374, 194] width 54 height 9
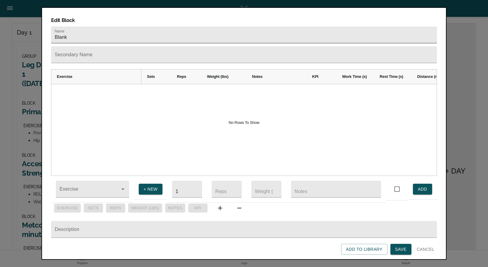
click at [123, 26] on input "Blank" at bounding box center [244, 34] width 386 height 17
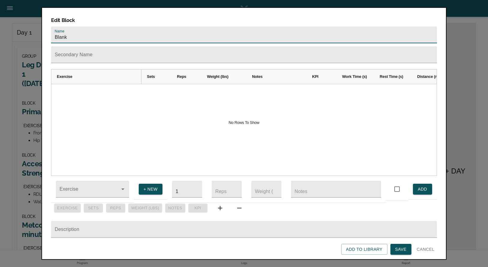
click at [123, 26] on input "Blank" at bounding box center [244, 34] width 386 height 17
type input "Metcon (12 min)"
click at [402, 250] on span "Save" at bounding box center [400, 249] width 11 height 8
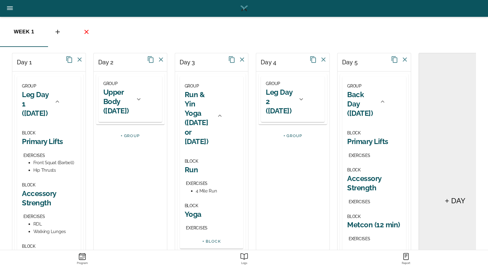
scroll to position [30, 0]
click at [131, 99] on h2 "Upper Body ([DATE])" at bounding box center [117, 102] width 28 height 28
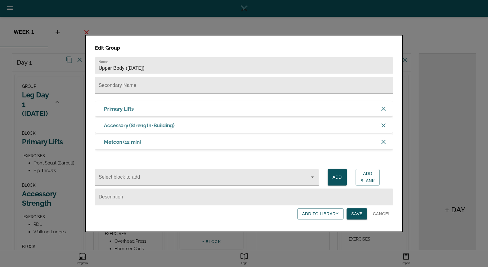
click at [382, 215] on span "Cancel" at bounding box center [382, 214] width 18 height 8
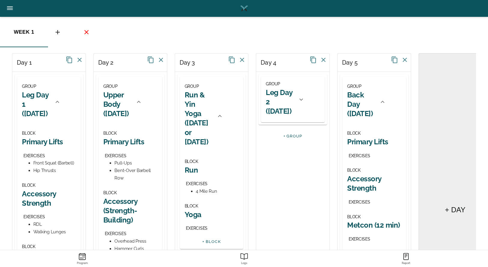
click at [282, 93] on h2 "Leg Day 2 ([DATE])" at bounding box center [280, 102] width 28 height 28
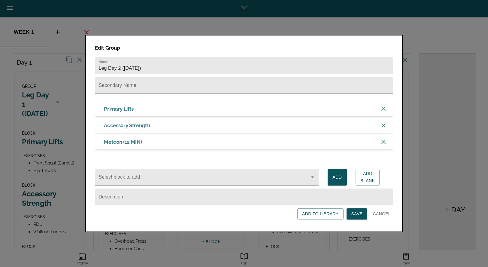
click at [379, 215] on span "Cancel" at bounding box center [382, 214] width 18 height 8
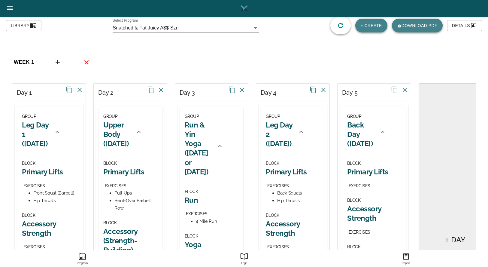
scroll to position [60, 0]
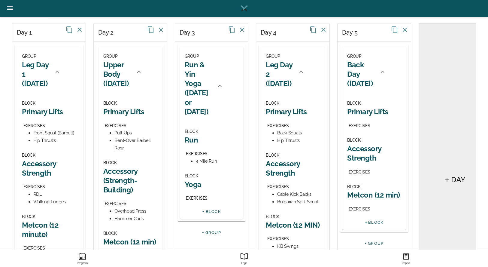
click at [372, 107] on h2 "Primary Lifts" at bounding box center [374, 111] width 54 height 9
